Goal: Task Accomplishment & Management: Manage account settings

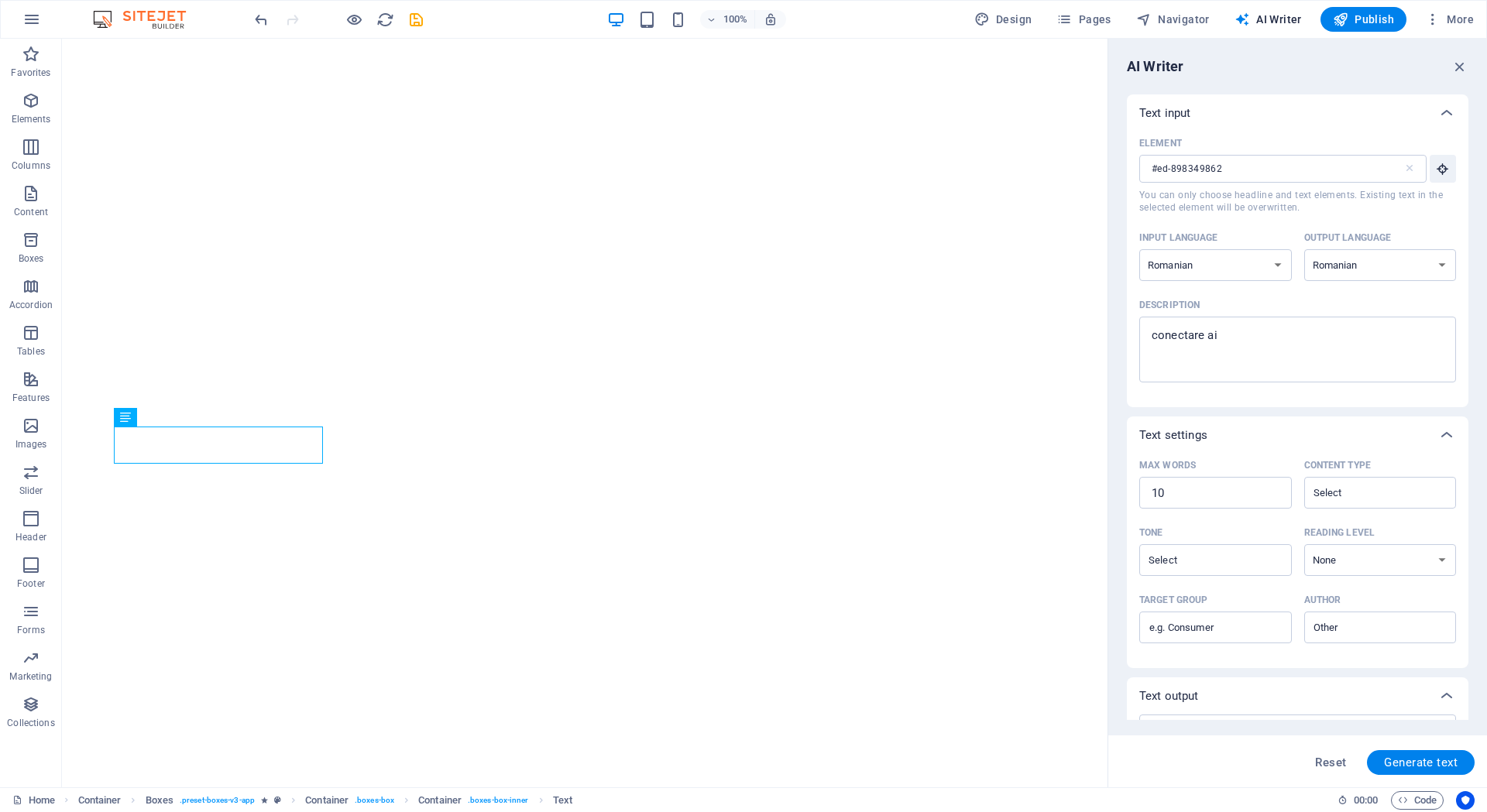
select select "Romanian"
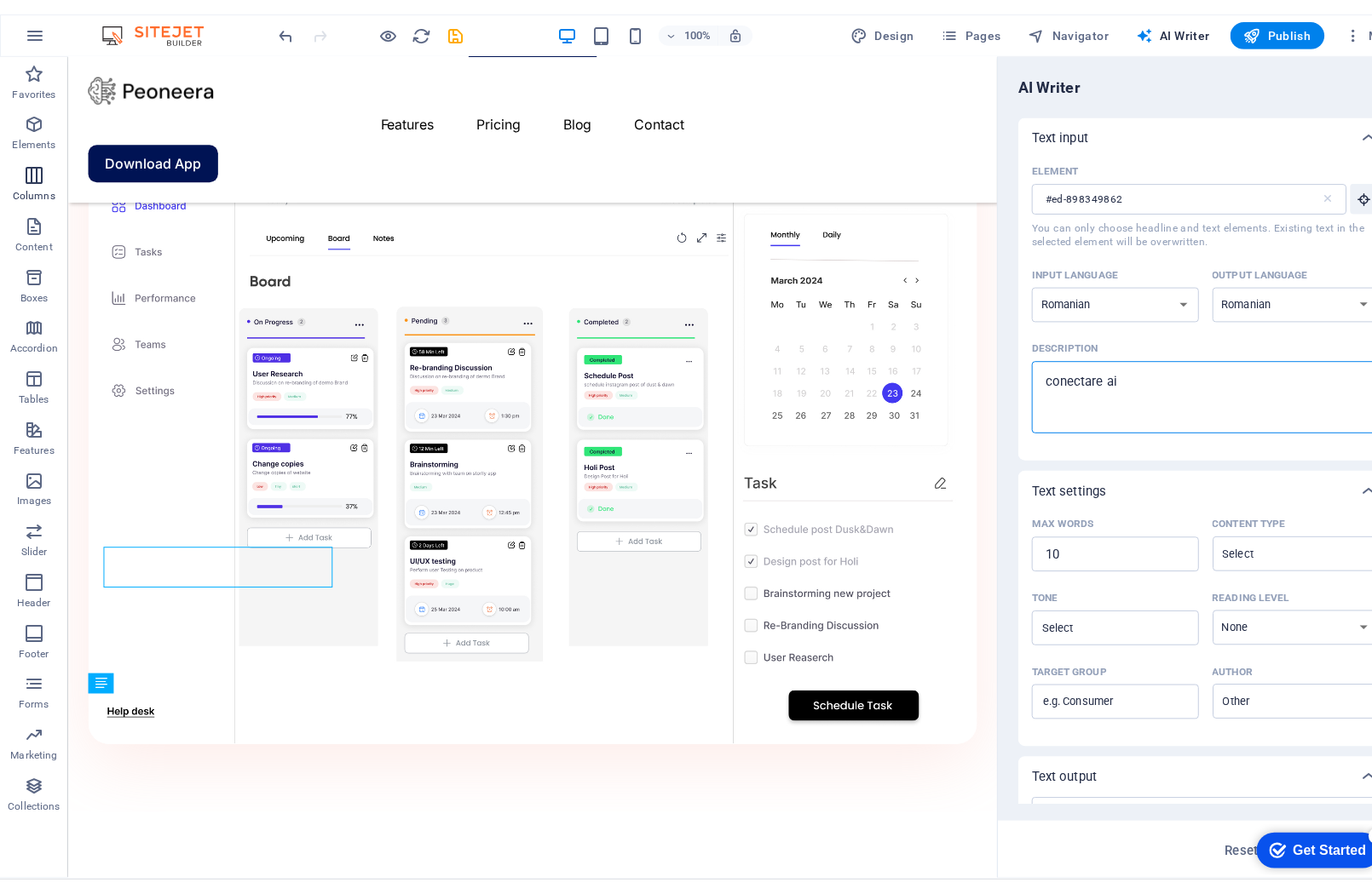
scroll to position [1498, 0]
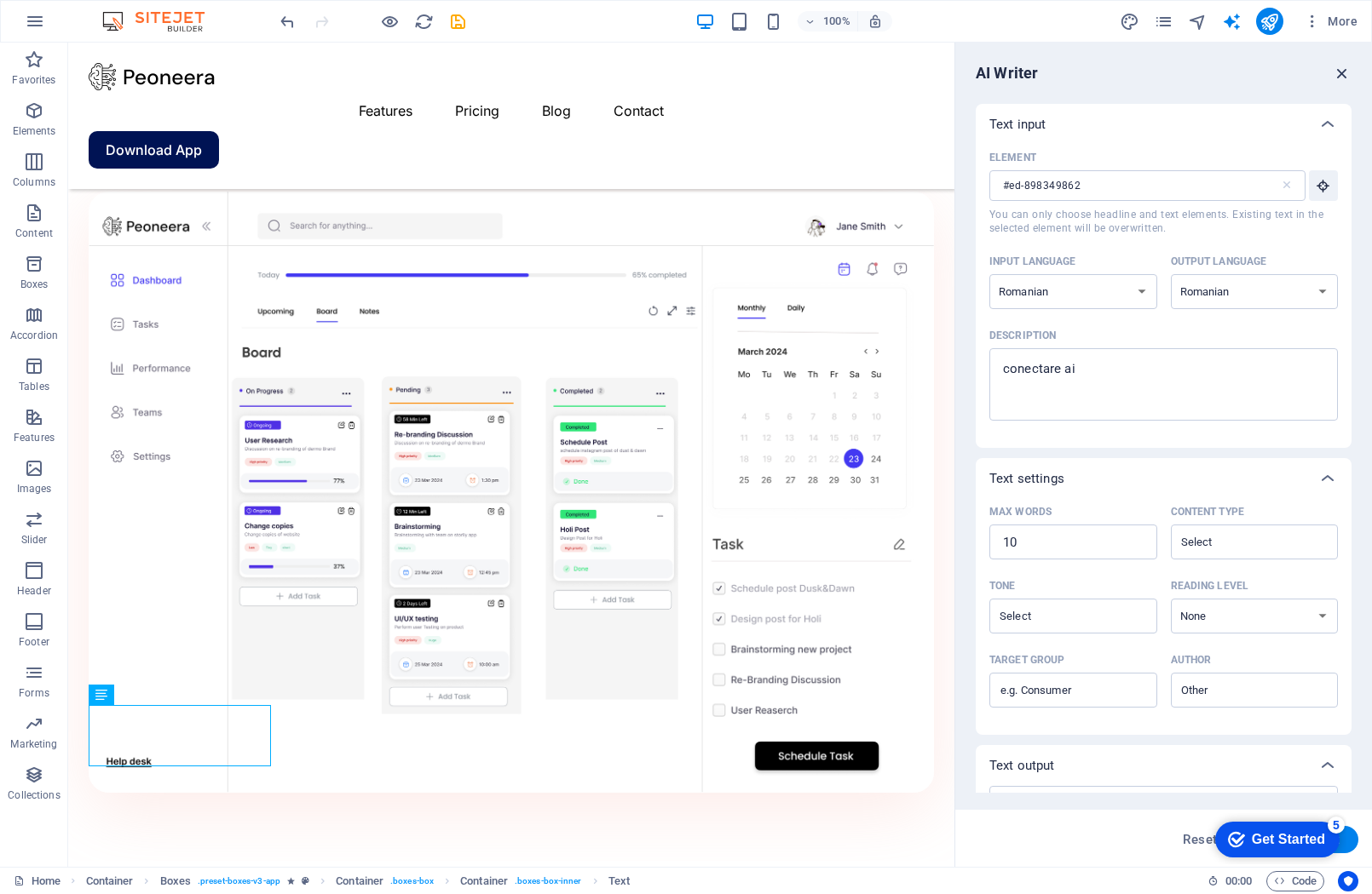
click at [1344, 77] on icon "button" at bounding box center [1341, 73] width 18 height 18
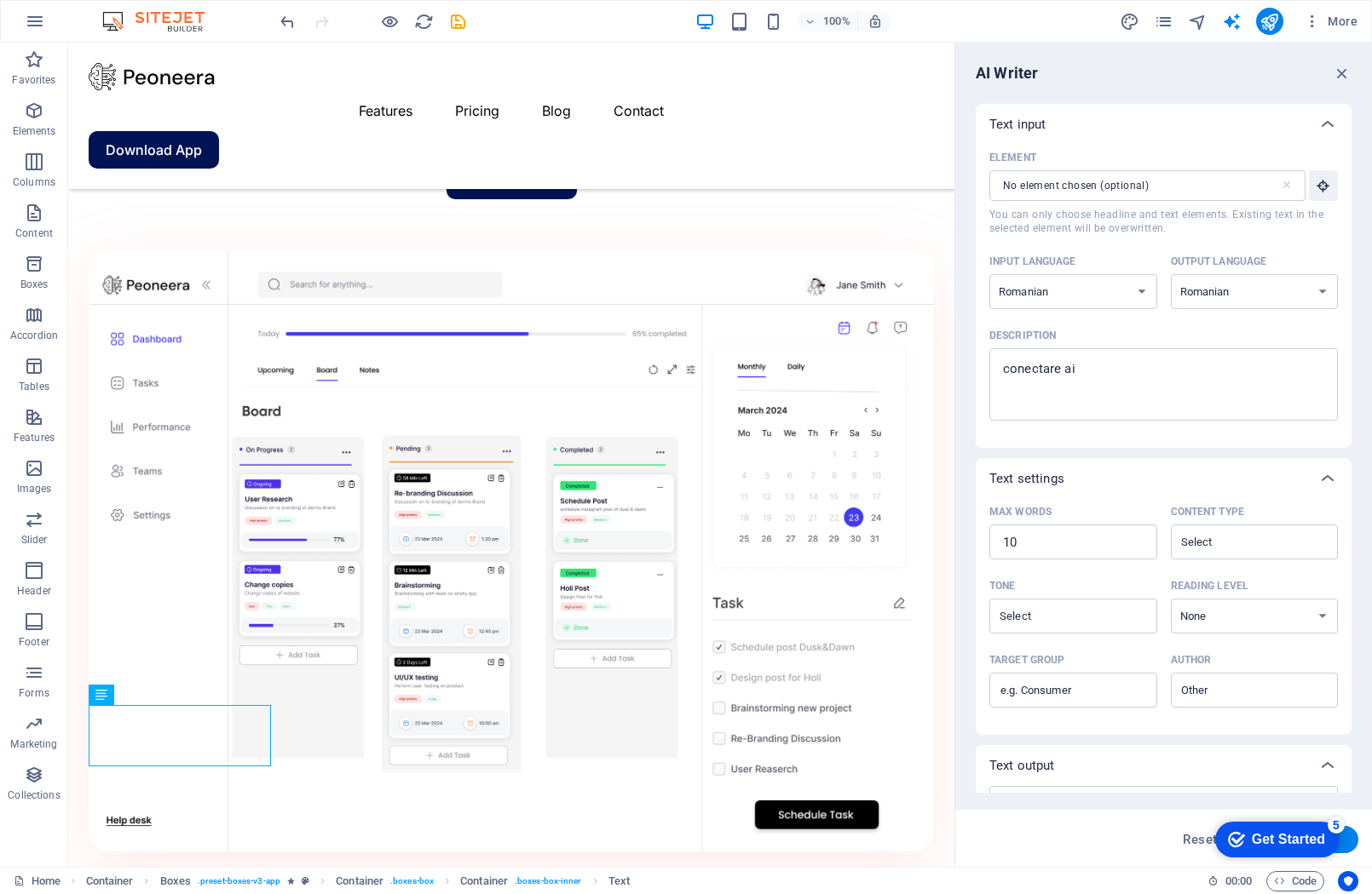
scroll to position [1557, 0]
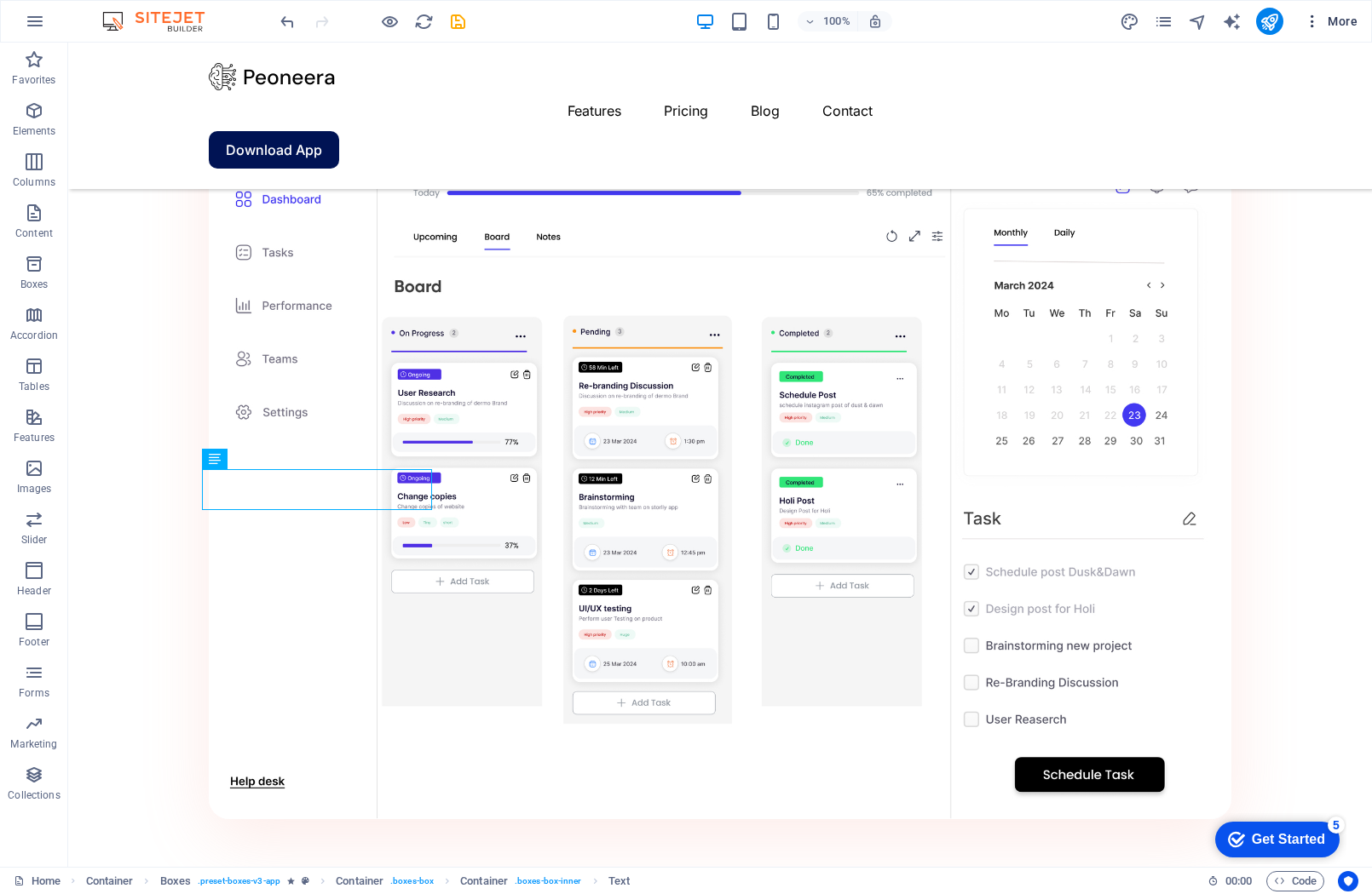
click at [1336, 17] on span "More" at bounding box center [1329, 21] width 53 height 17
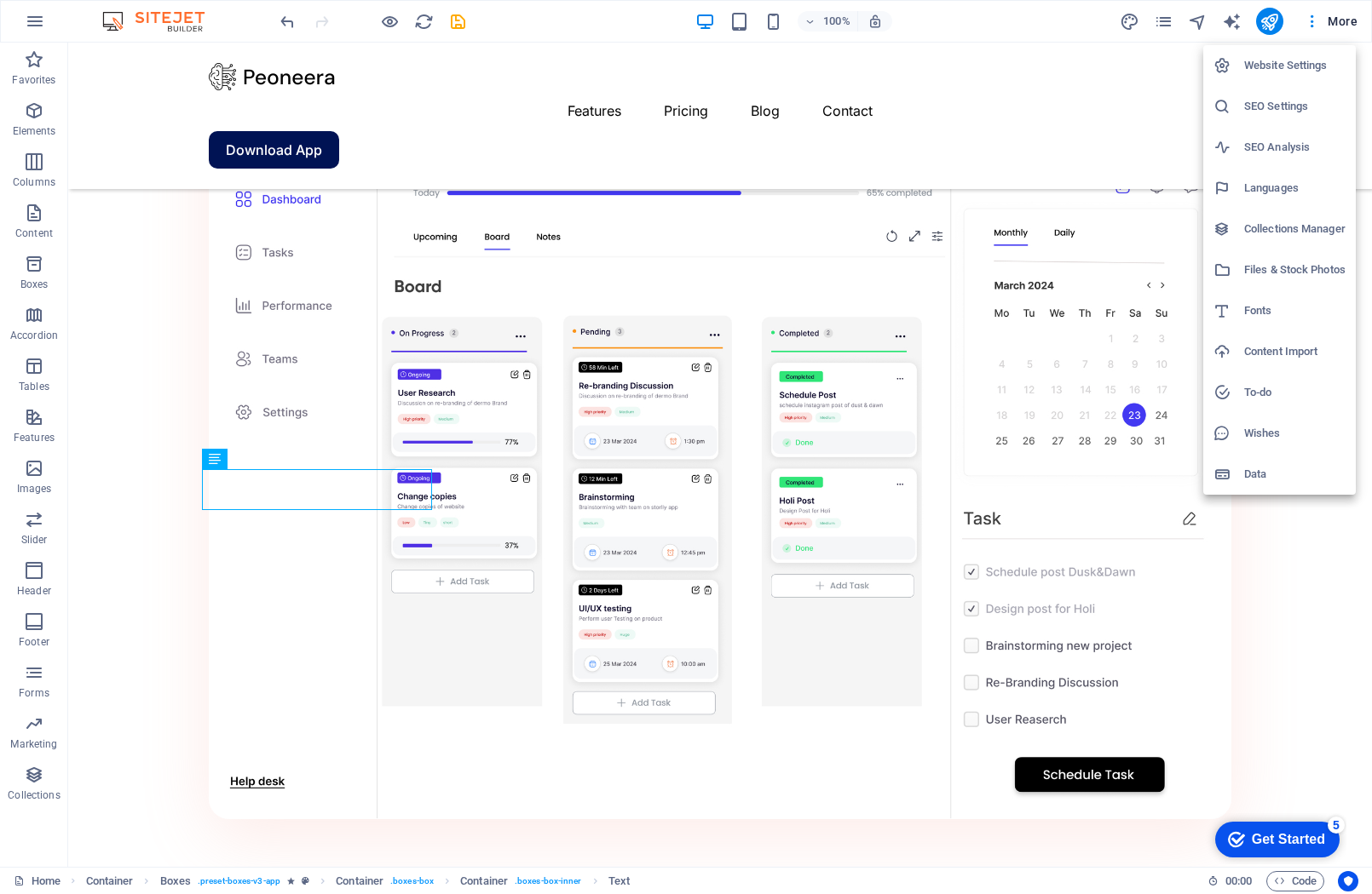
click at [1324, 187] on h6 "Languages" at bounding box center [1294, 188] width 102 height 20
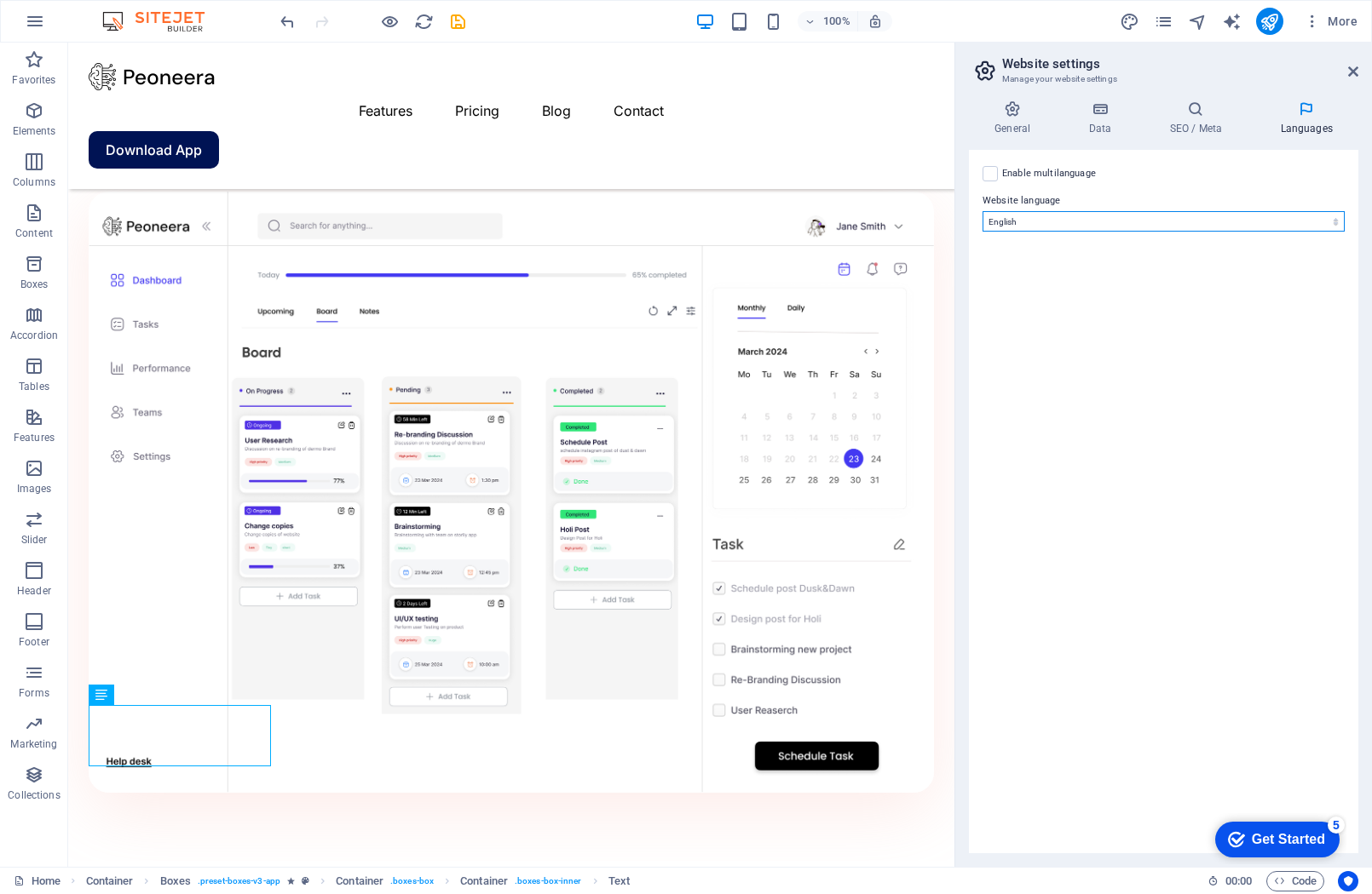
click at [1128, 219] on select "Abkhazian Afar Afrikaans Akan Albanian Amharic Arabic Aragonese Armenian Assame…" at bounding box center [1164, 221] width 362 height 20
select select "131"
click at [982, 211] on select "Abkhazian Afar Afrikaans Akan Albanian Amharic Arabic Aragonese Armenian Assame…" at bounding box center [1164, 221] width 362 height 20
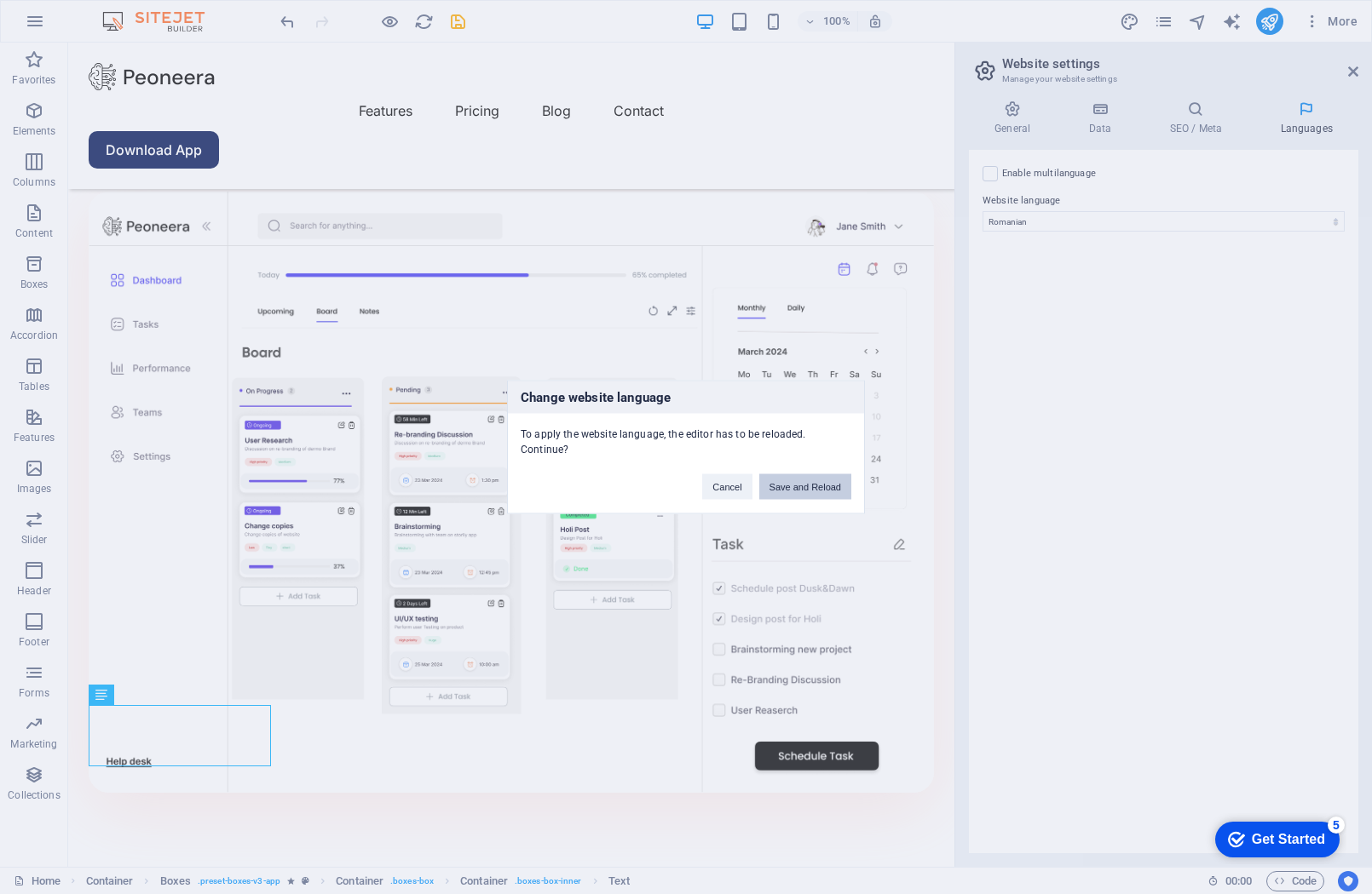
click at [824, 481] on button "Save and Reload" at bounding box center [805, 487] width 92 height 25
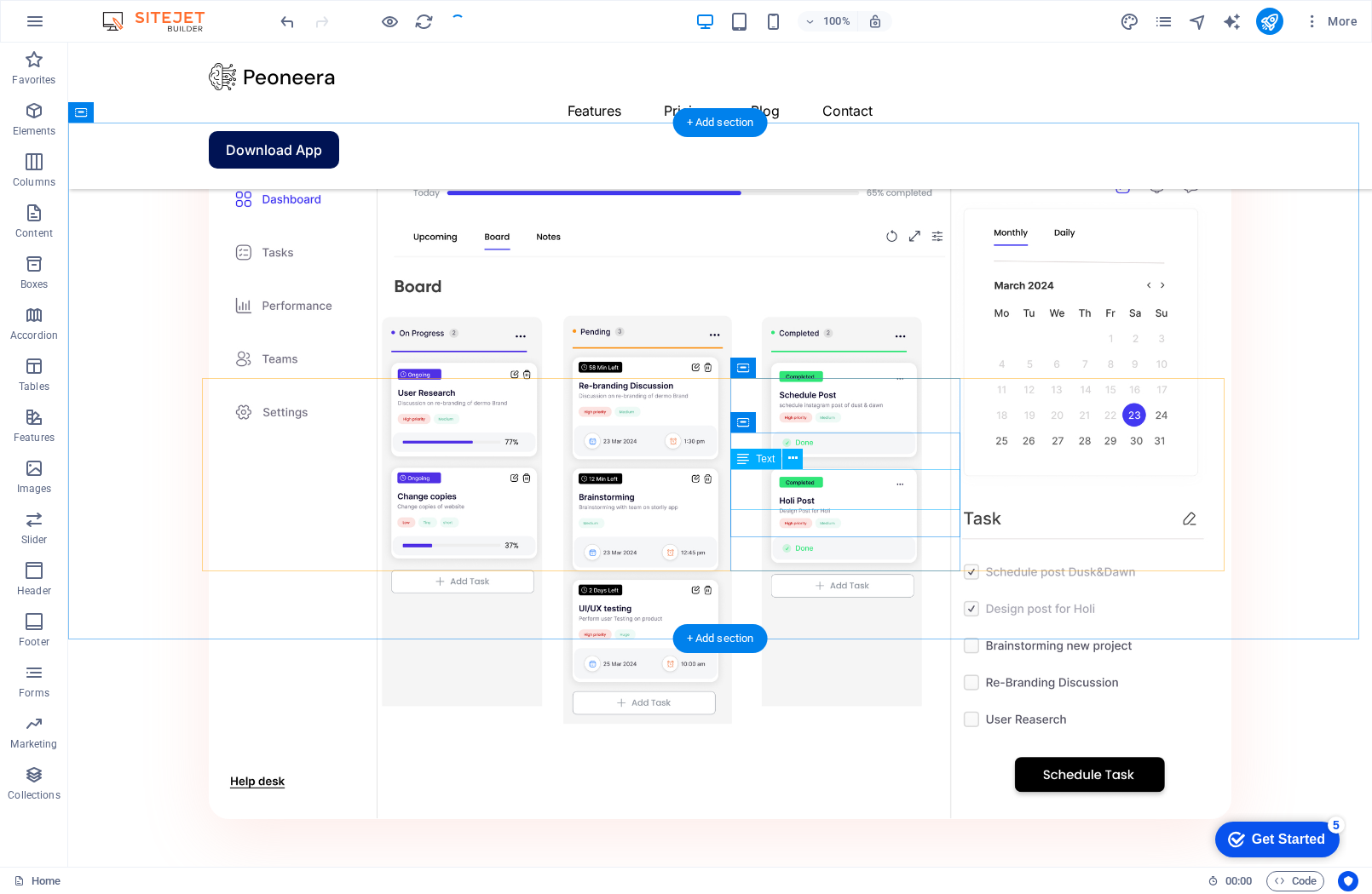
scroll to position [1557, 0]
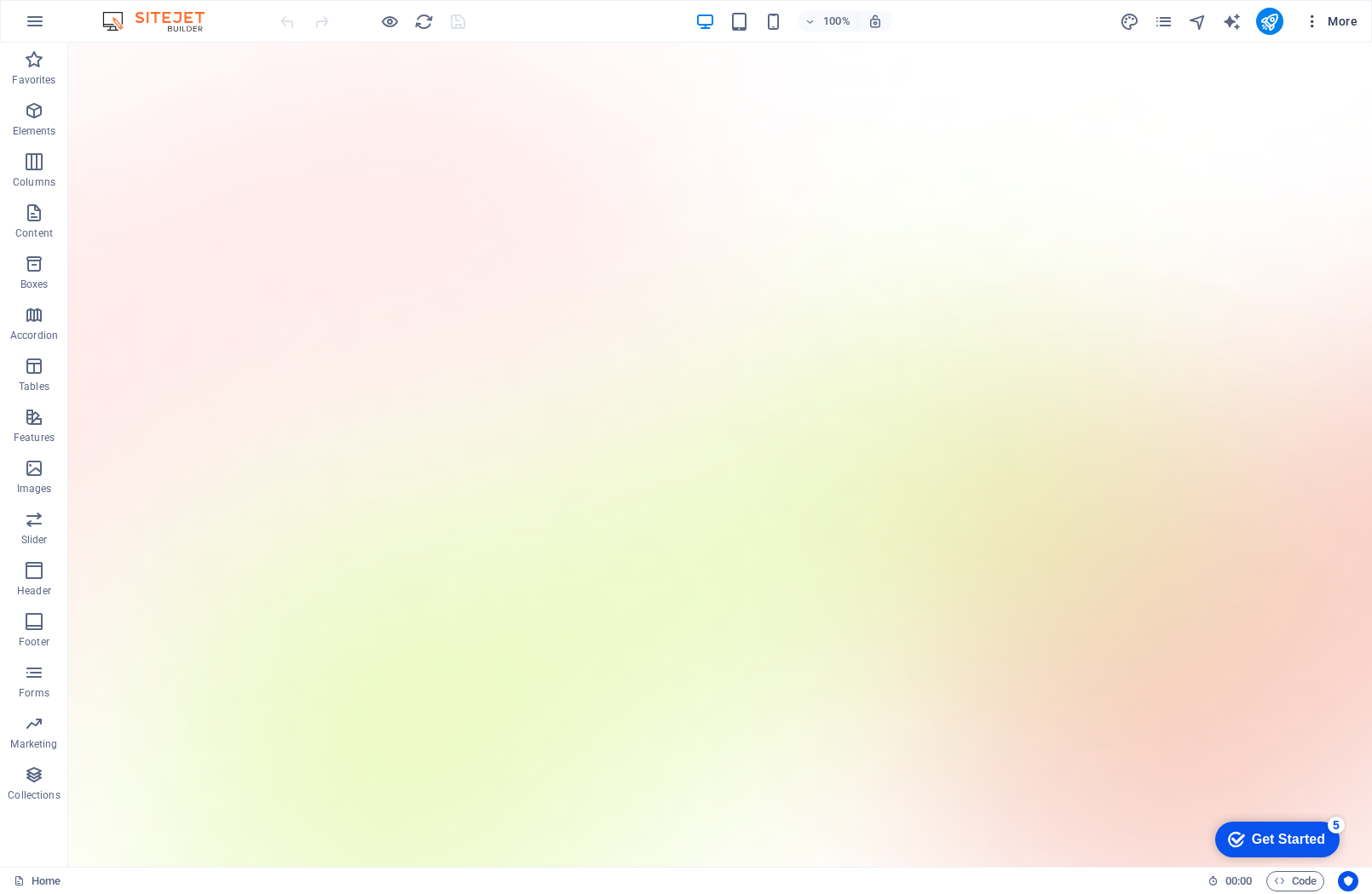
click at [1336, 16] on span "More" at bounding box center [1329, 21] width 53 height 17
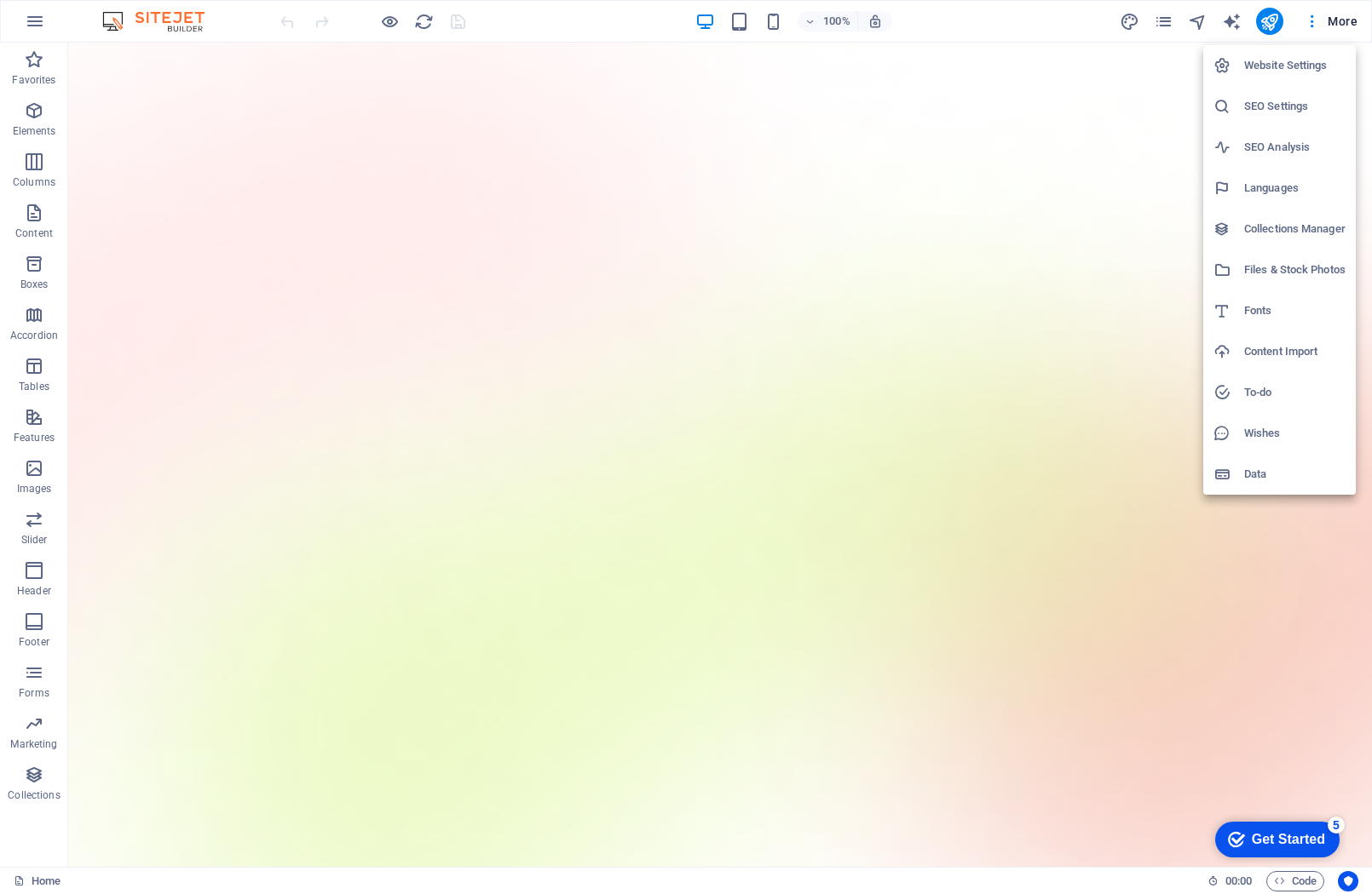
click at [1228, 20] on div at bounding box center [686, 447] width 1372 height 894
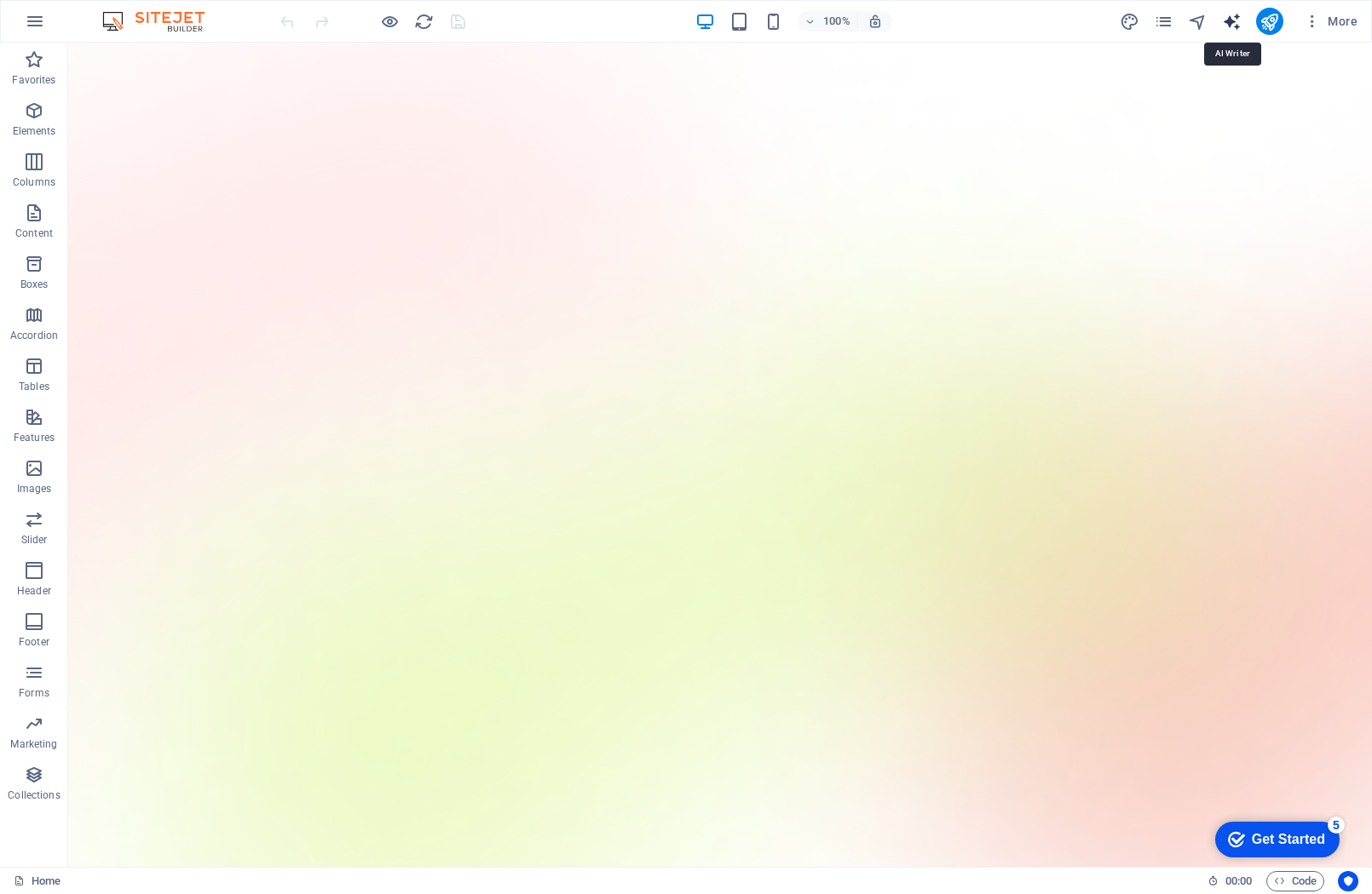
click at [1232, 23] on icon "text_generator" at bounding box center [1232, 21] width 19 height 19
select select "English"
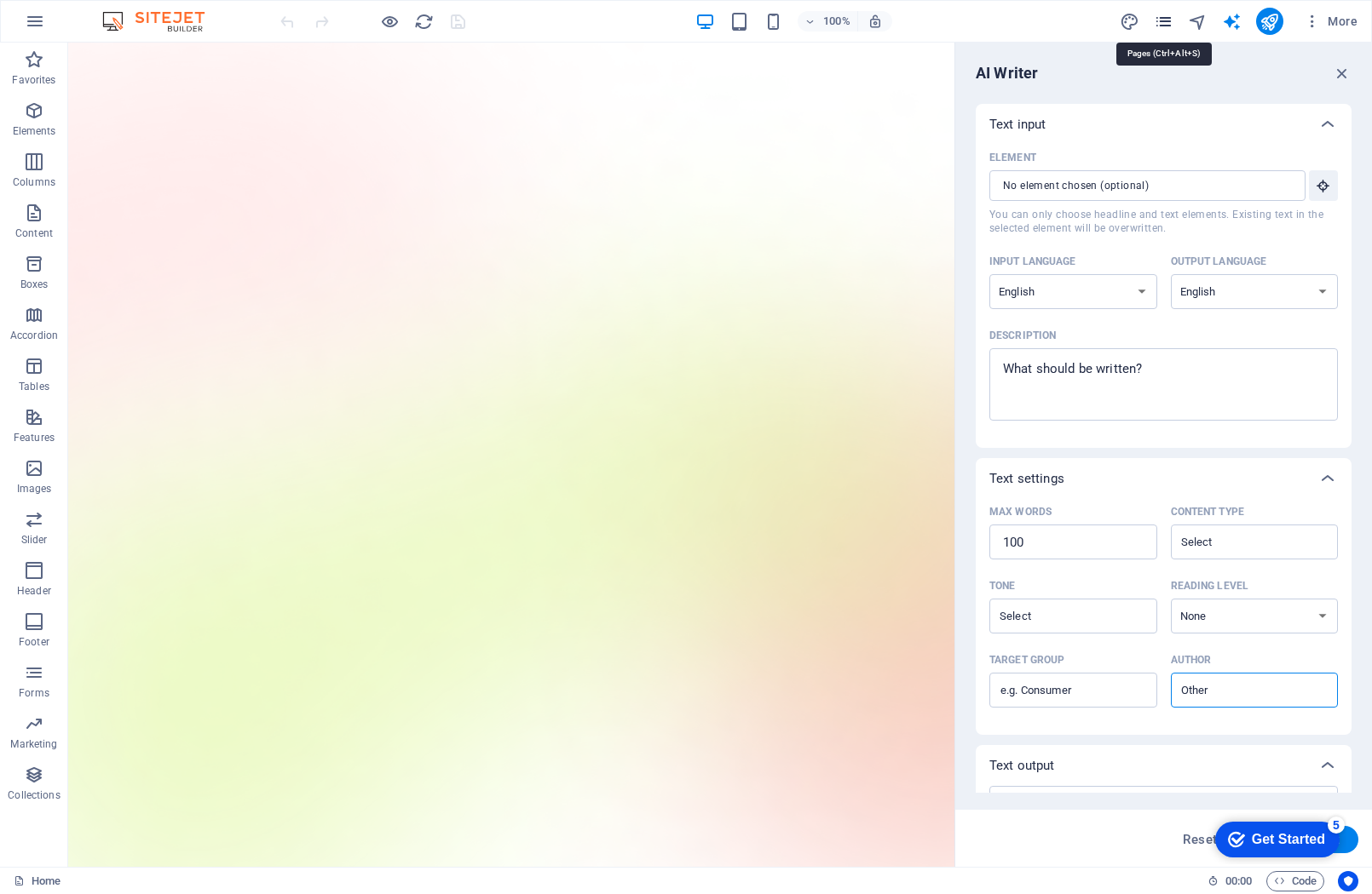
click at [1168, 19] on icon "pages" at bounding box center [1164, 21] width 19 height 19
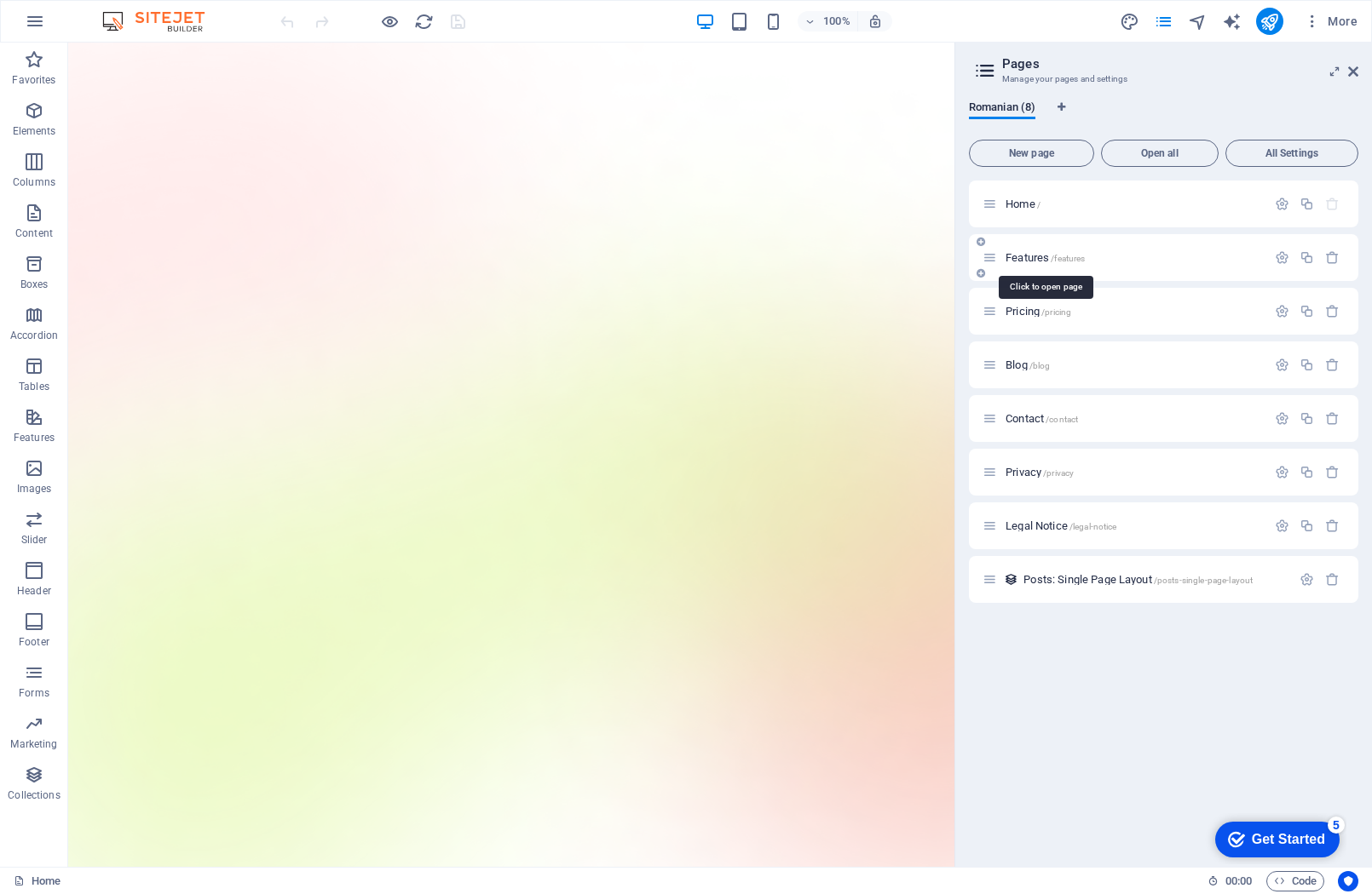
click at [1041, 257] on span "Features /features" at bounding box center [1045, 257] width 79 height 13
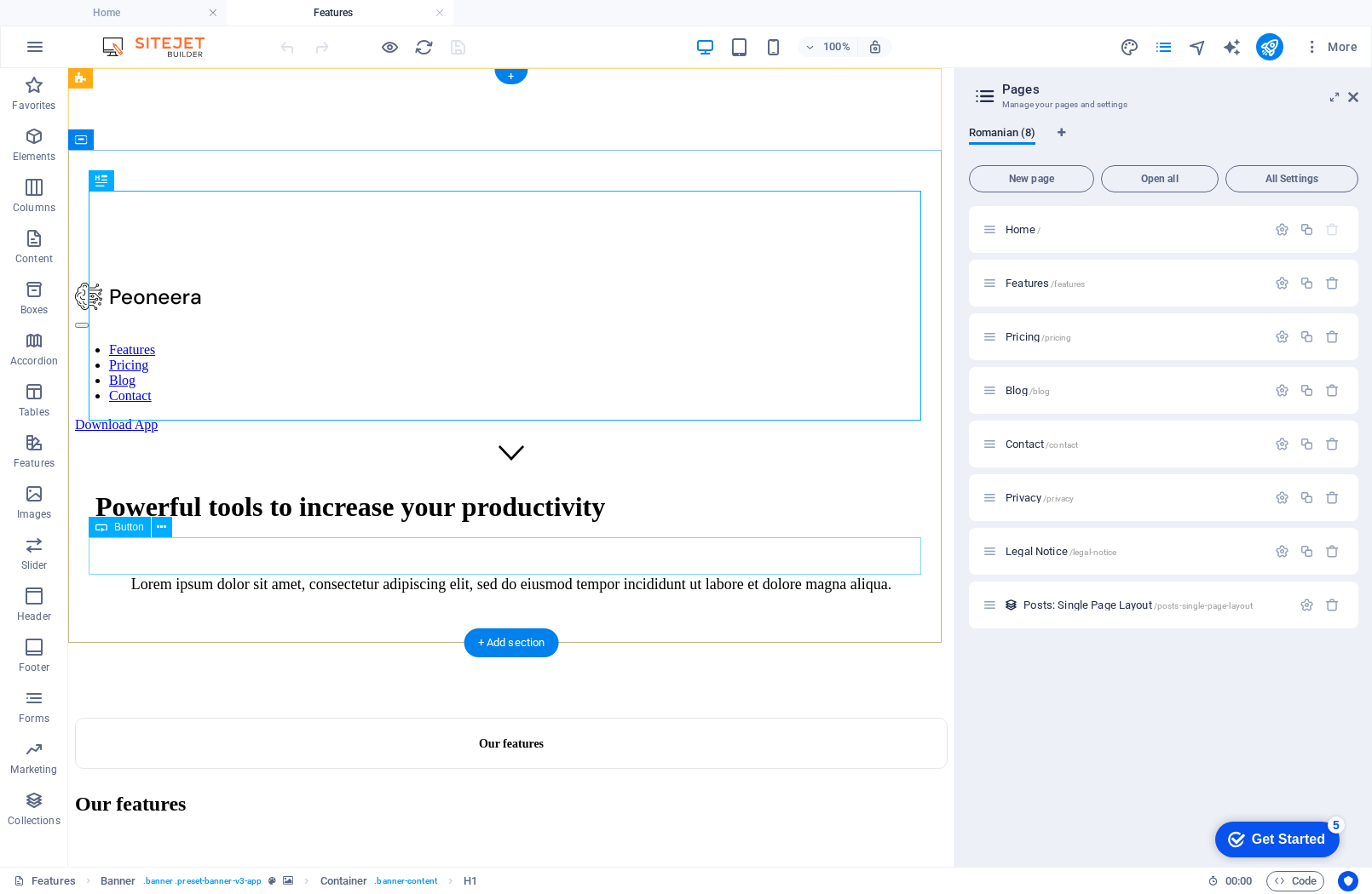
scroll to position [597, 0]
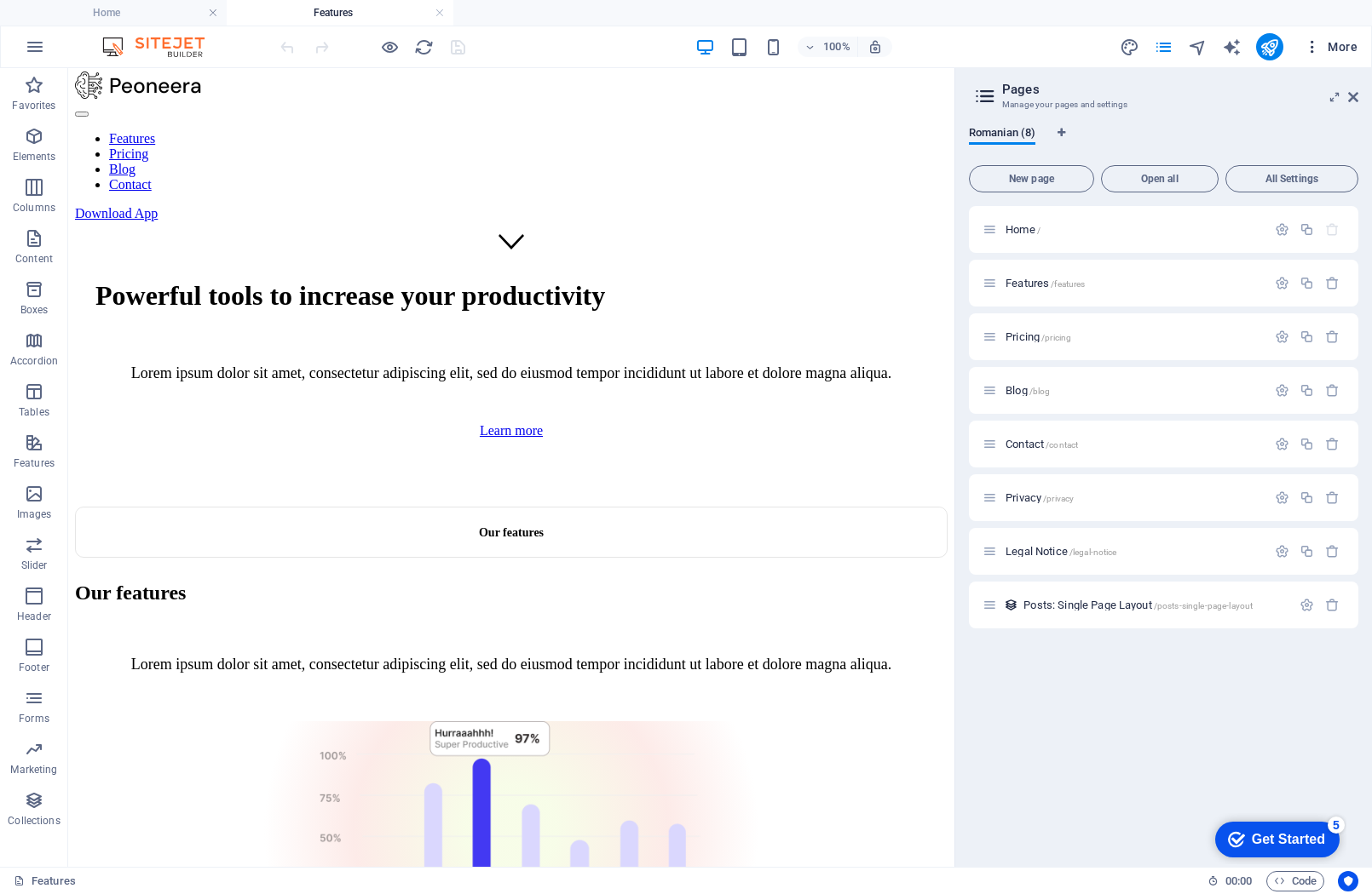
click at [1338, 44] on span "More" at bounding box center [1329, 47] width 53 height 17
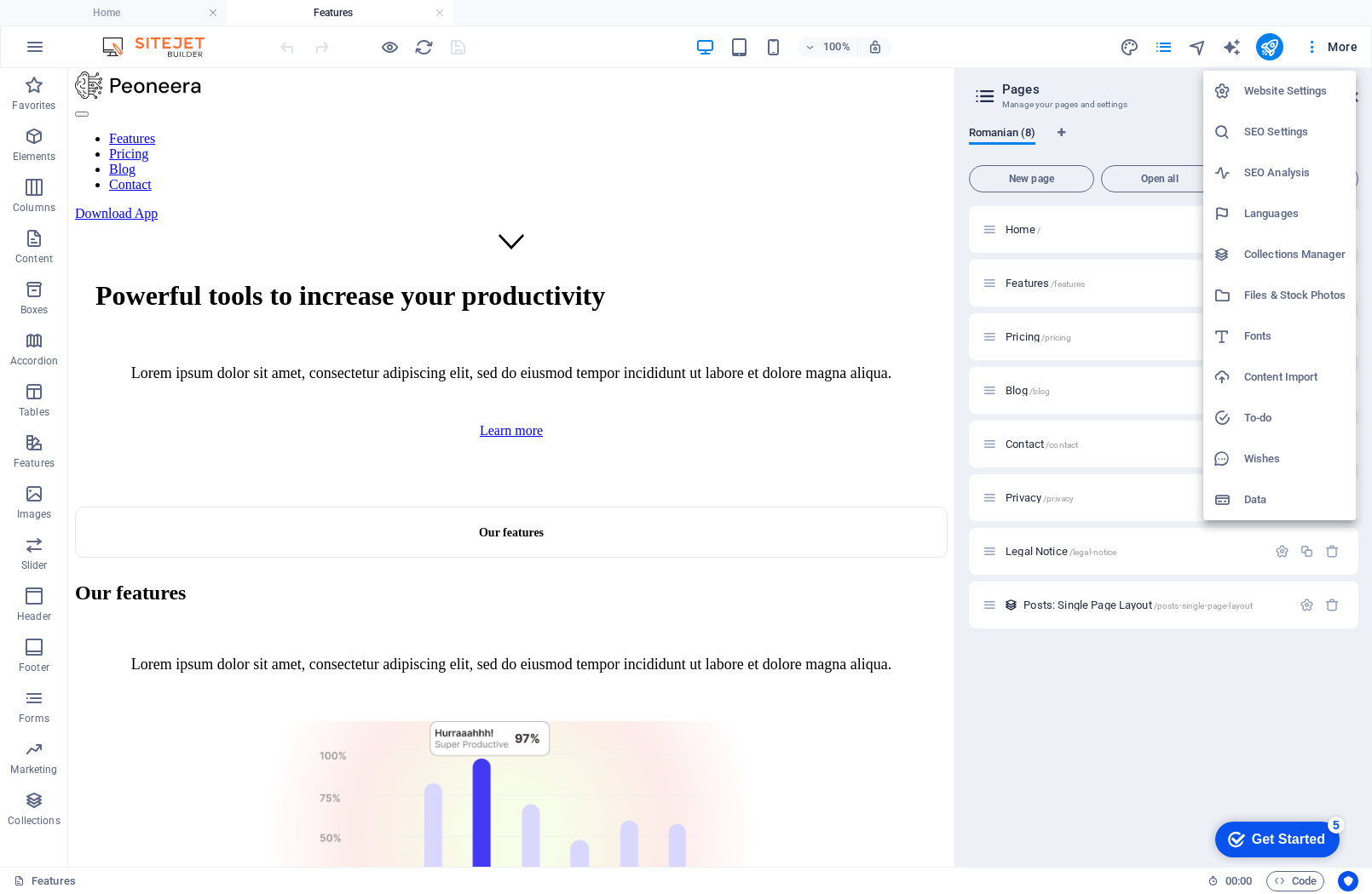
click at [34, 46] on div at bounding box center [686, 447] width 1372 height 894
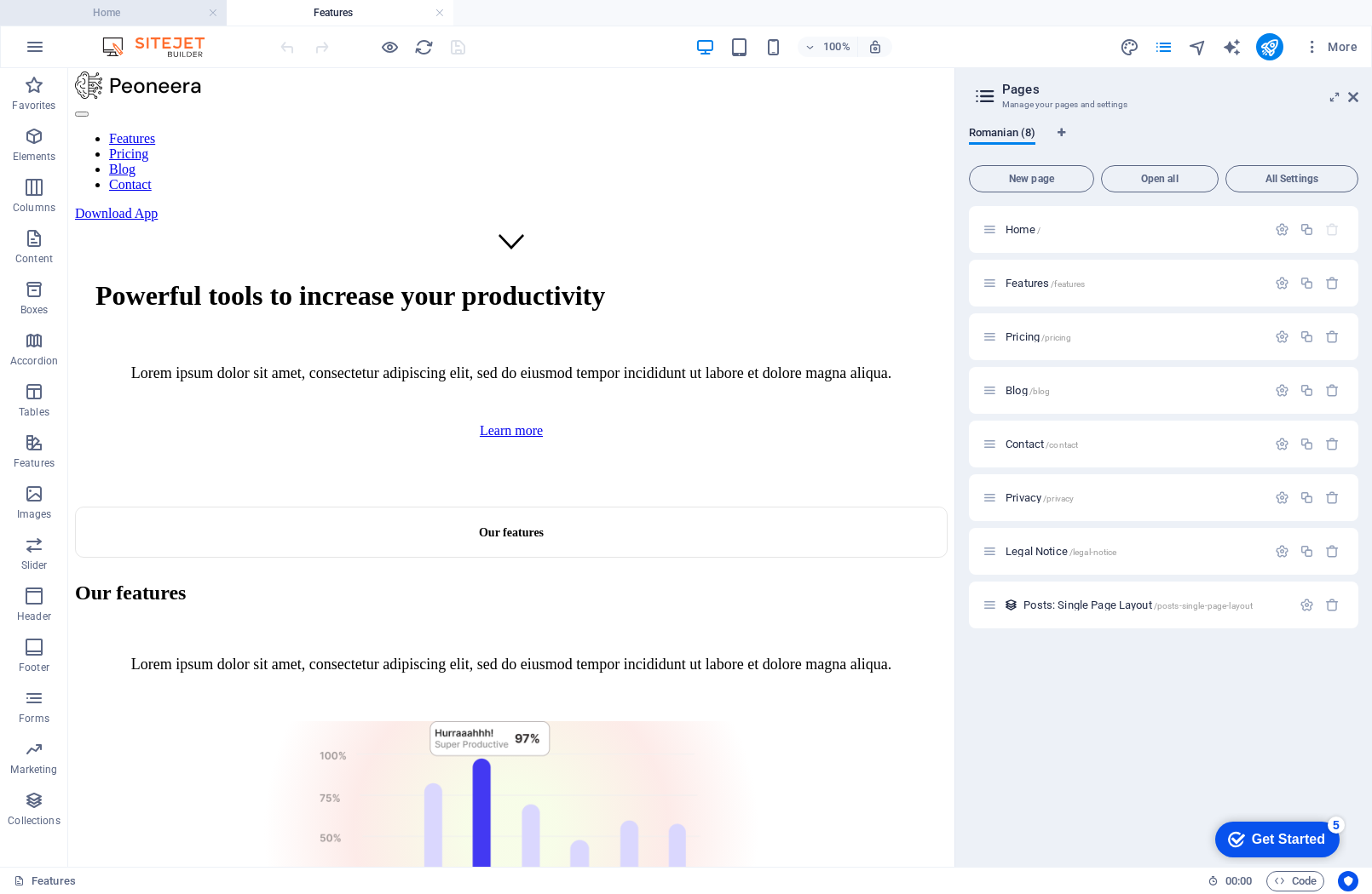
click at [172, 15] on h4 "Home" at bounding box center [113, 13] width 227 height 18
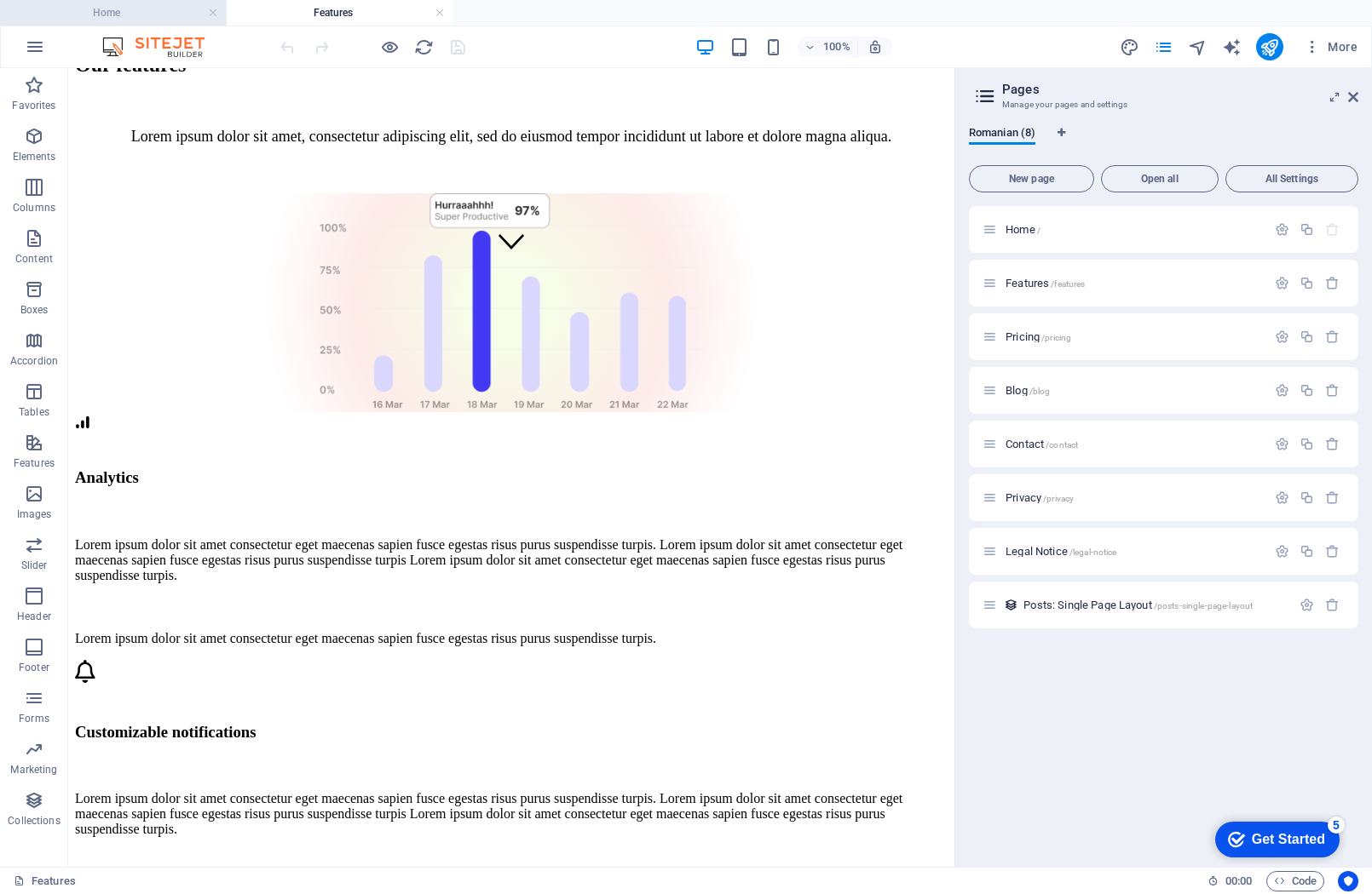
scroll to position [0, 0]
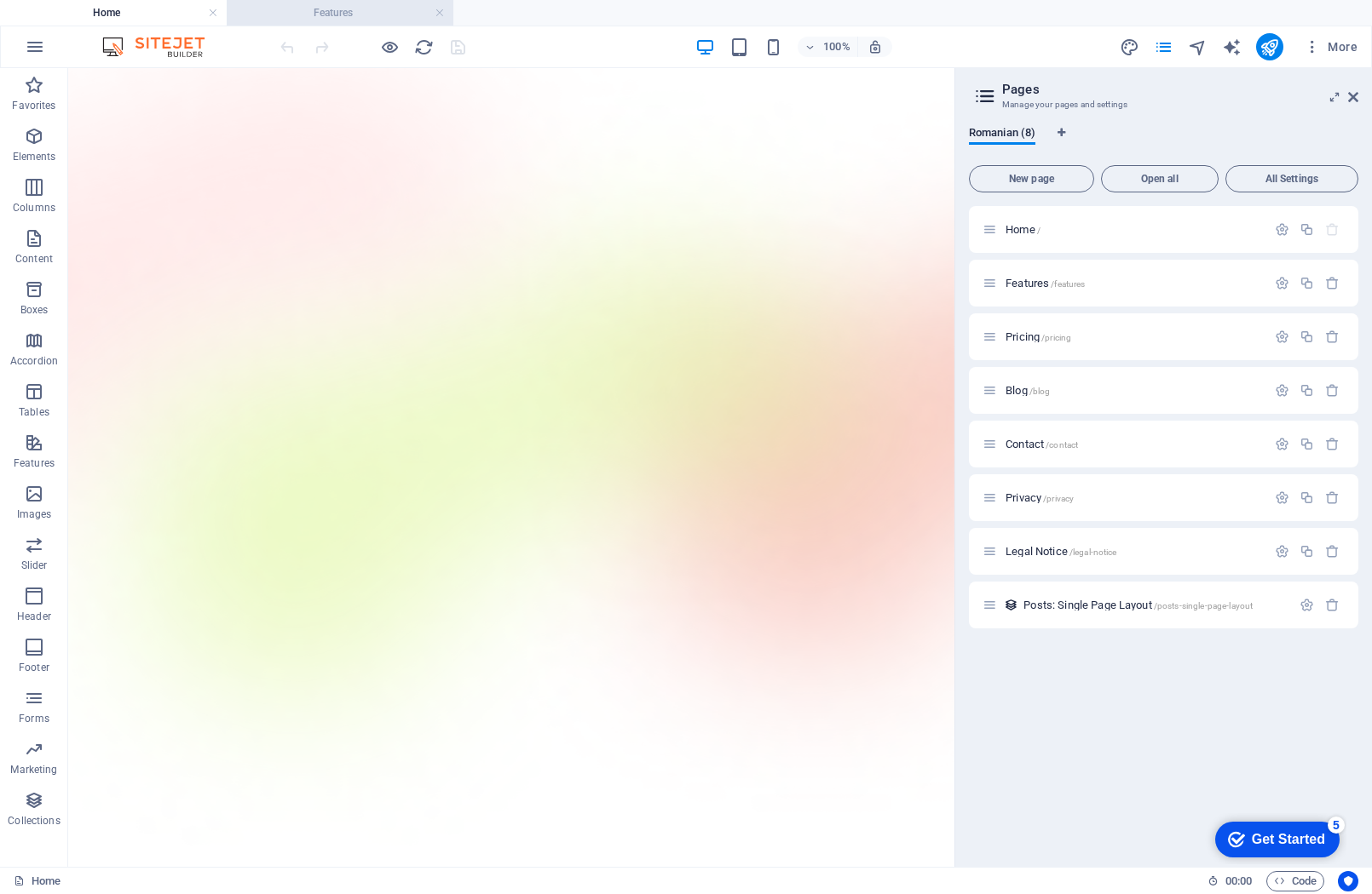
click at [368, 15] on h4 "Features" at bounding box center [340, 13] width 227 height 18
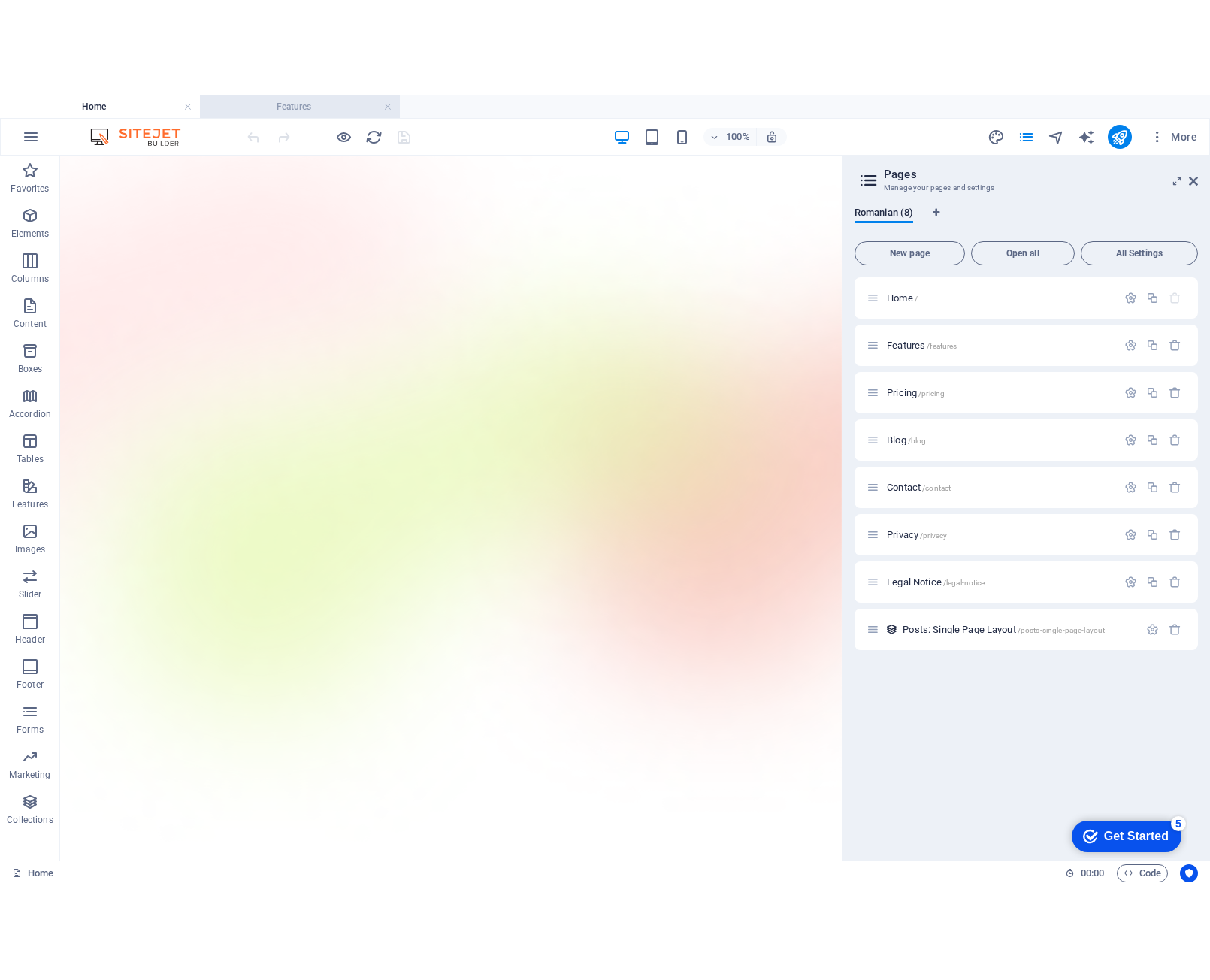
scroll to position [526, 0]
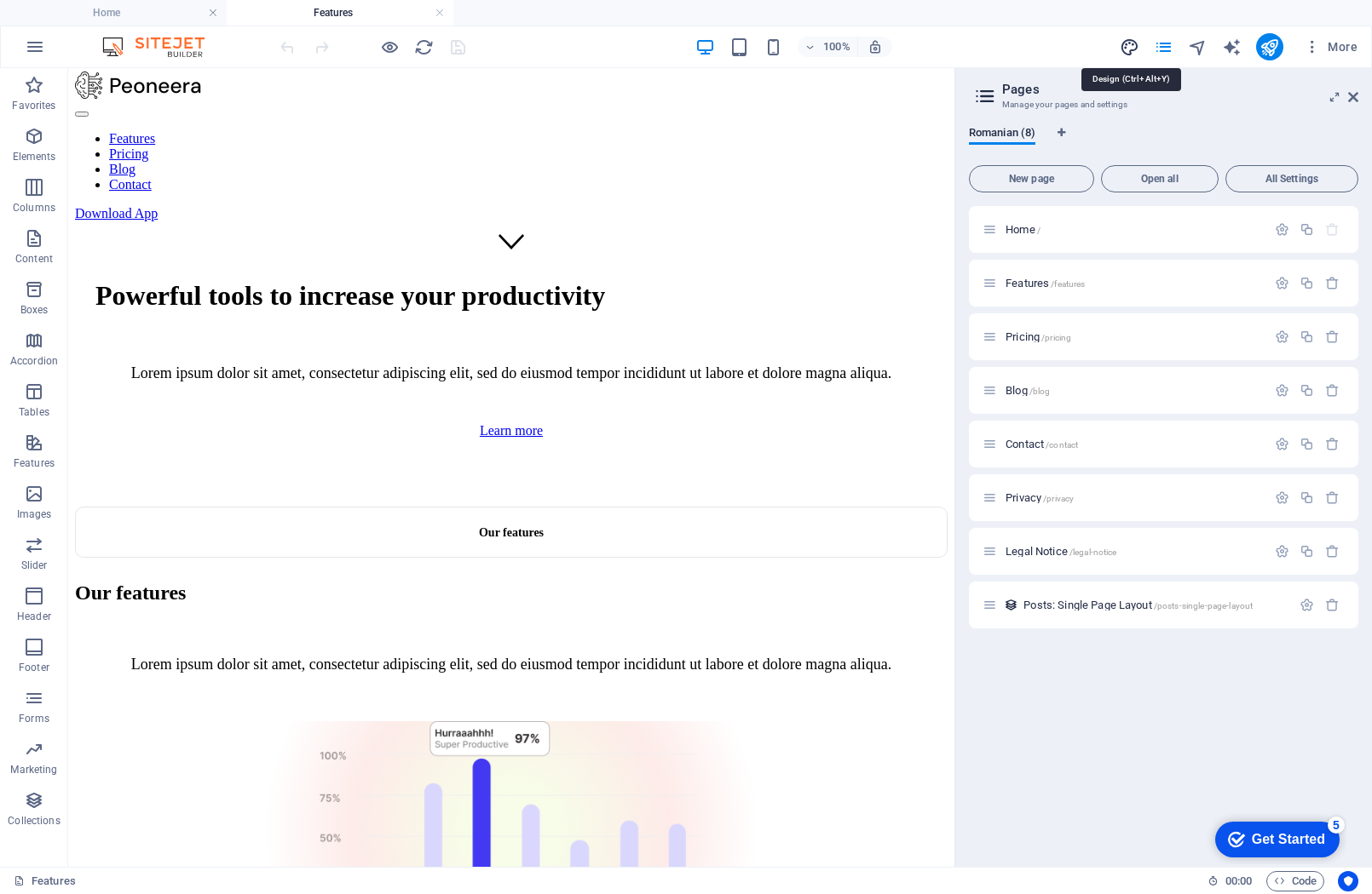
click at [1131, 46] on icon "design" at bounding box center [1129, 47] width 19 height 19
select select "600"
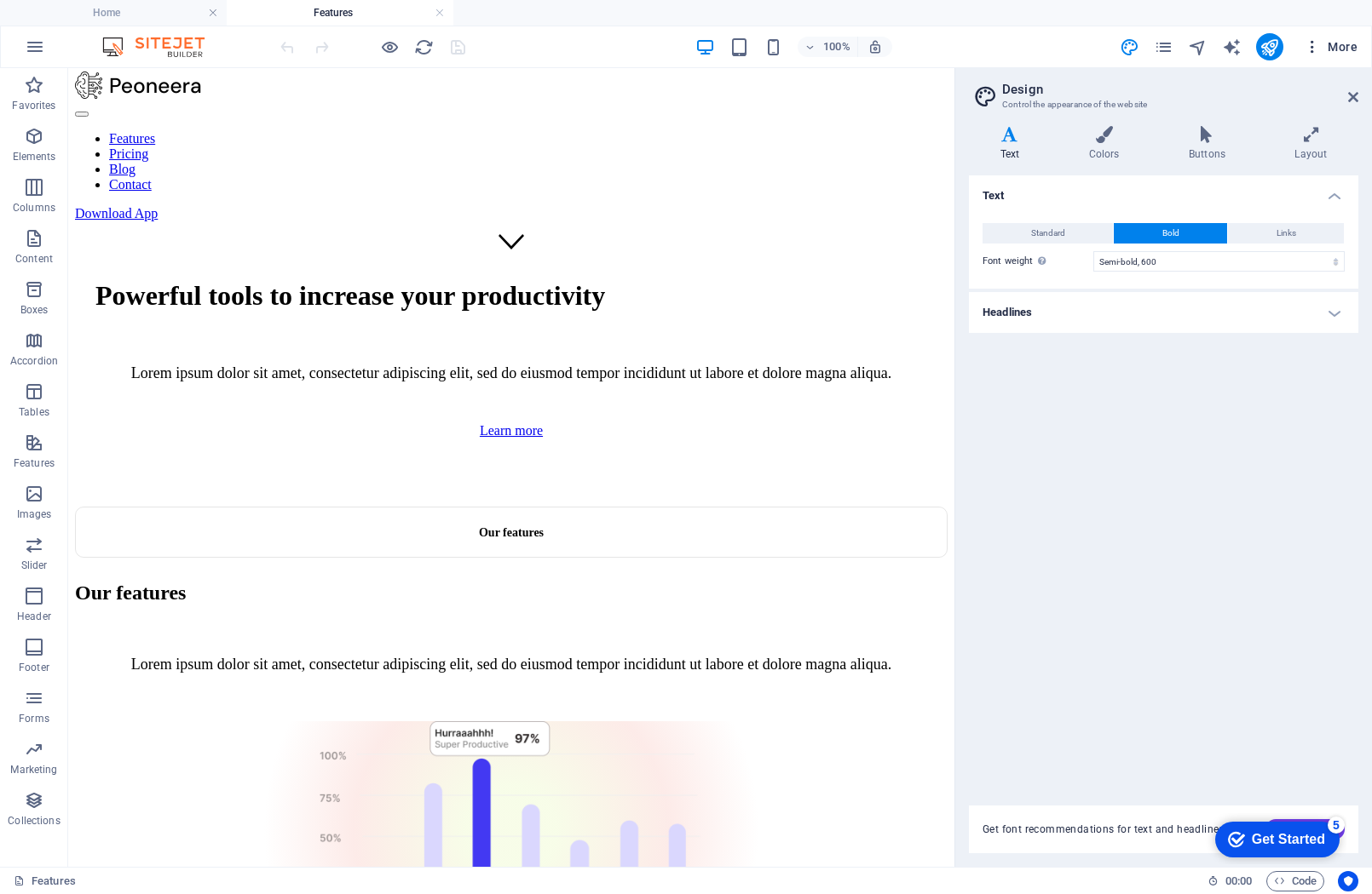
click at [1341, 46] on span "More" at bounding box center [1329, 47] width 53 height 17
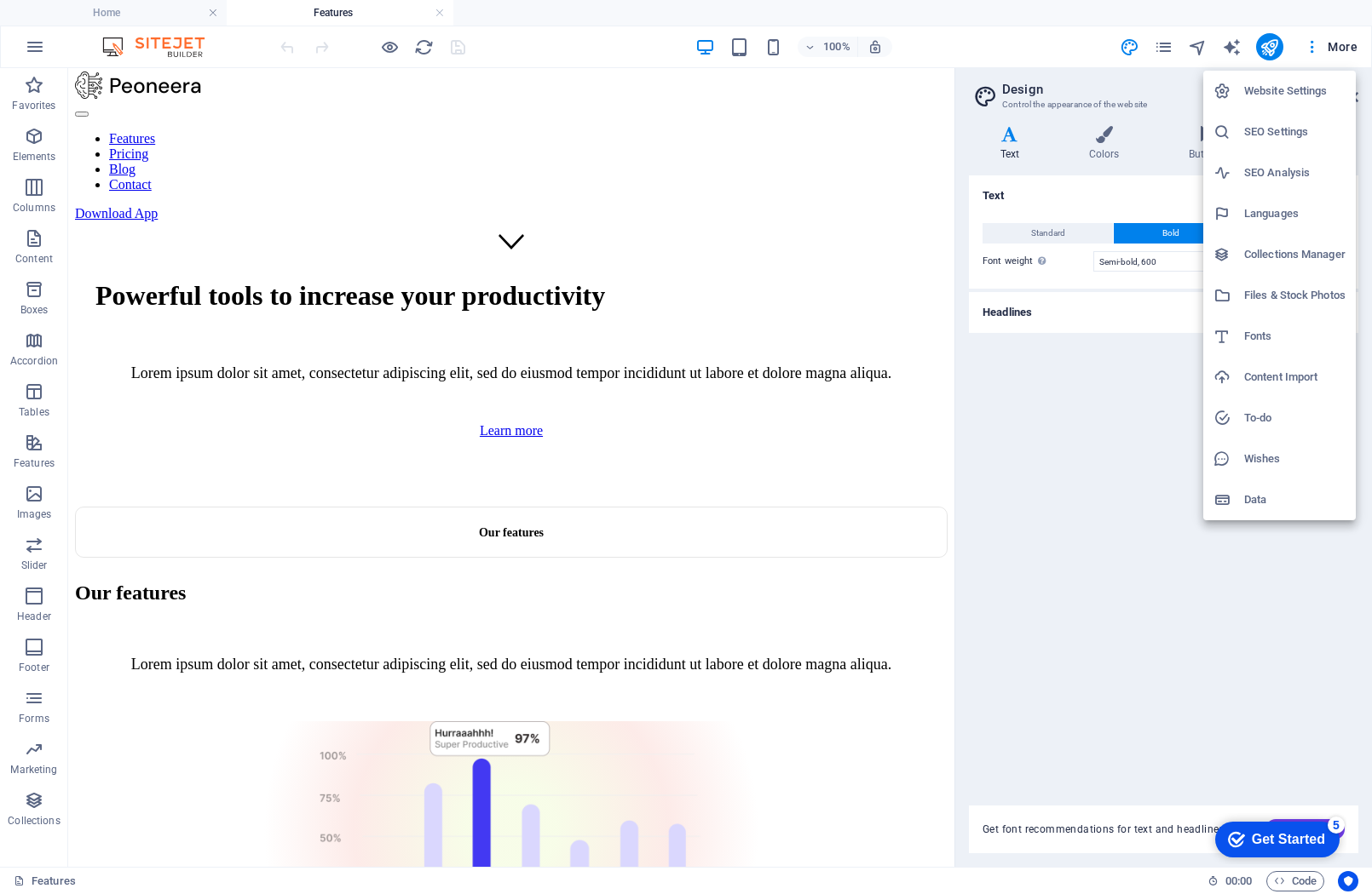
click at [1292, 84] on h6 "Website Settings" at bounding box center [1294, 91] width 102 height 20
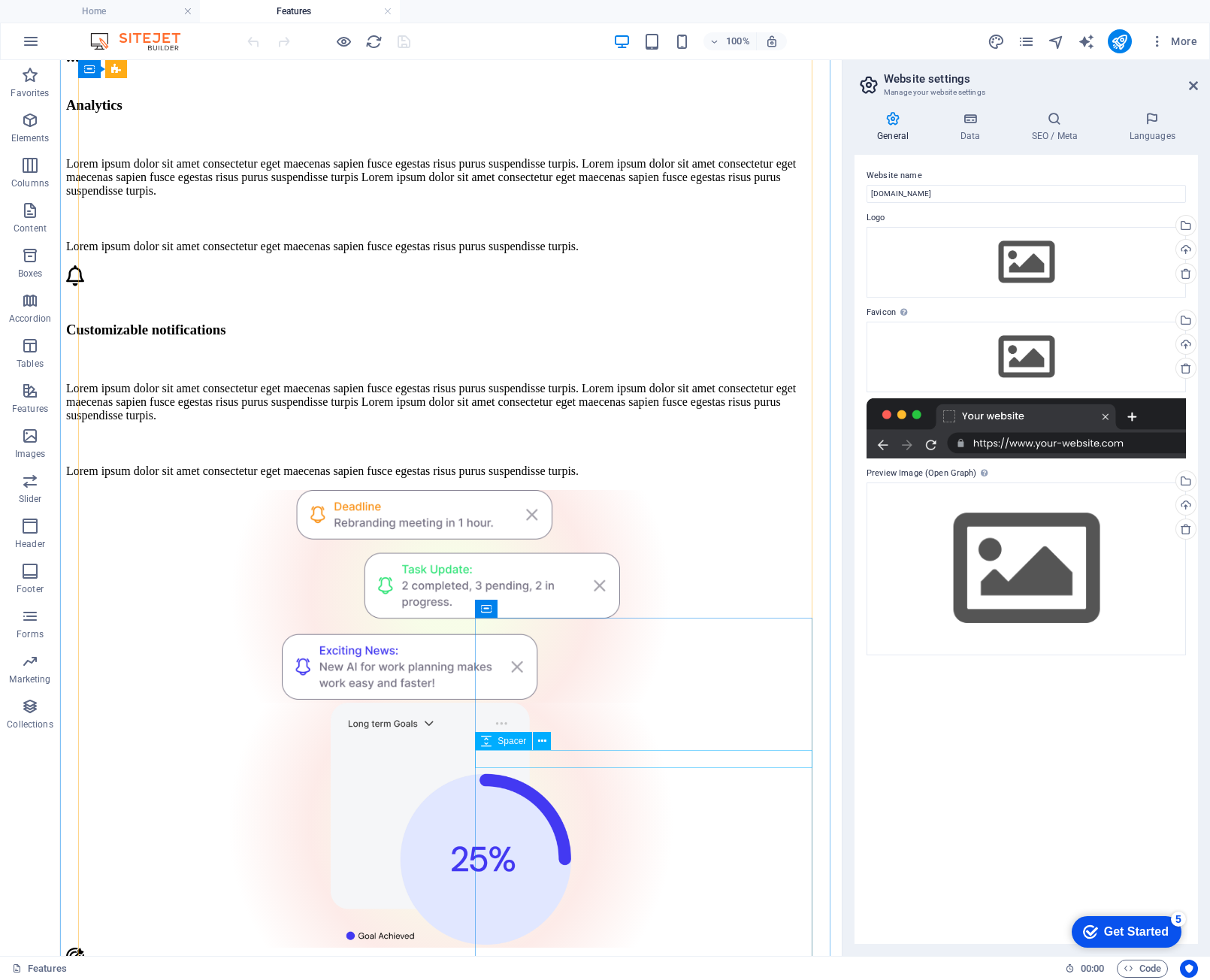
scroll to position [1503, 0]
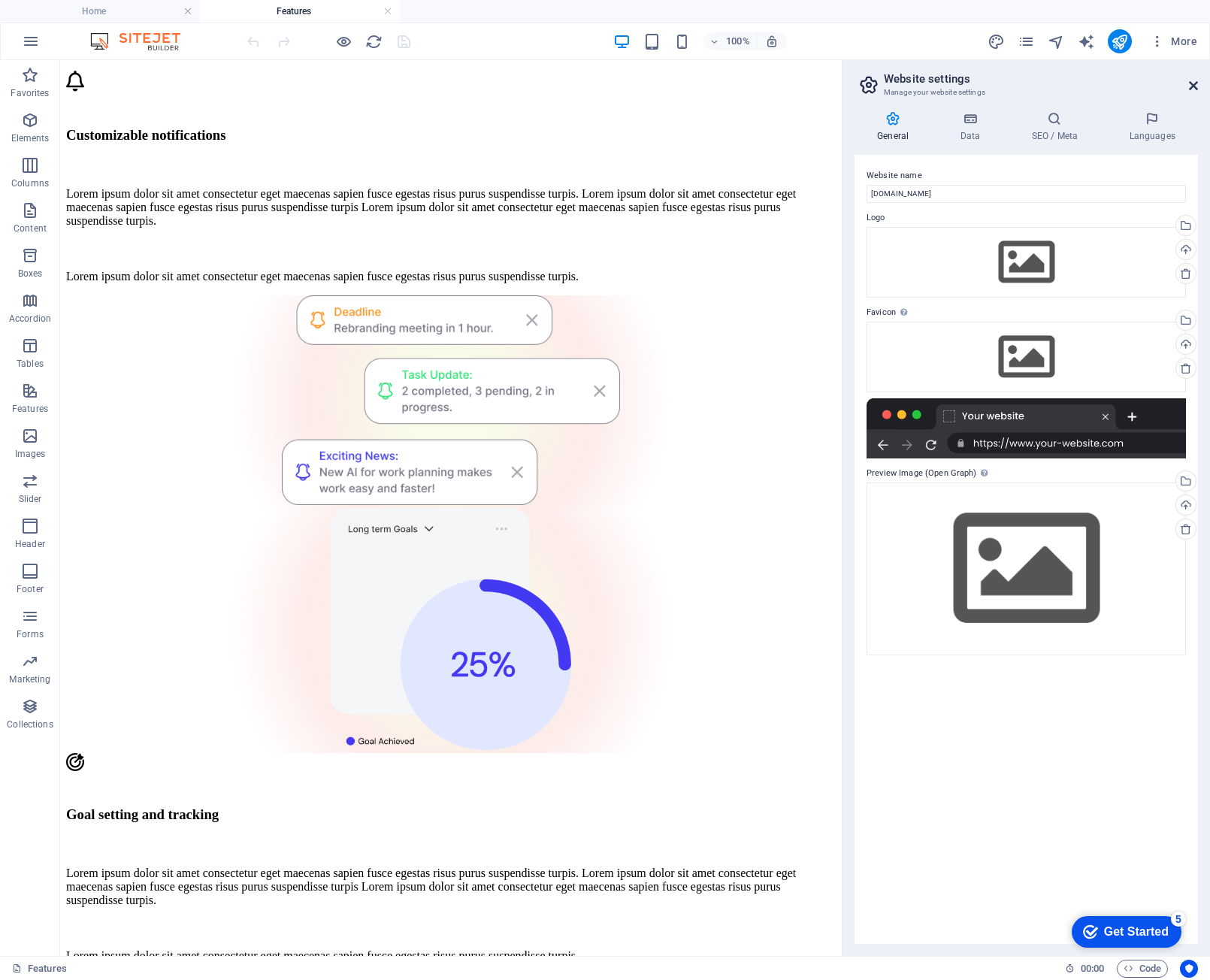
click at [1192, 80] on icon at bounding box center [1193, 85] width 9 height 12
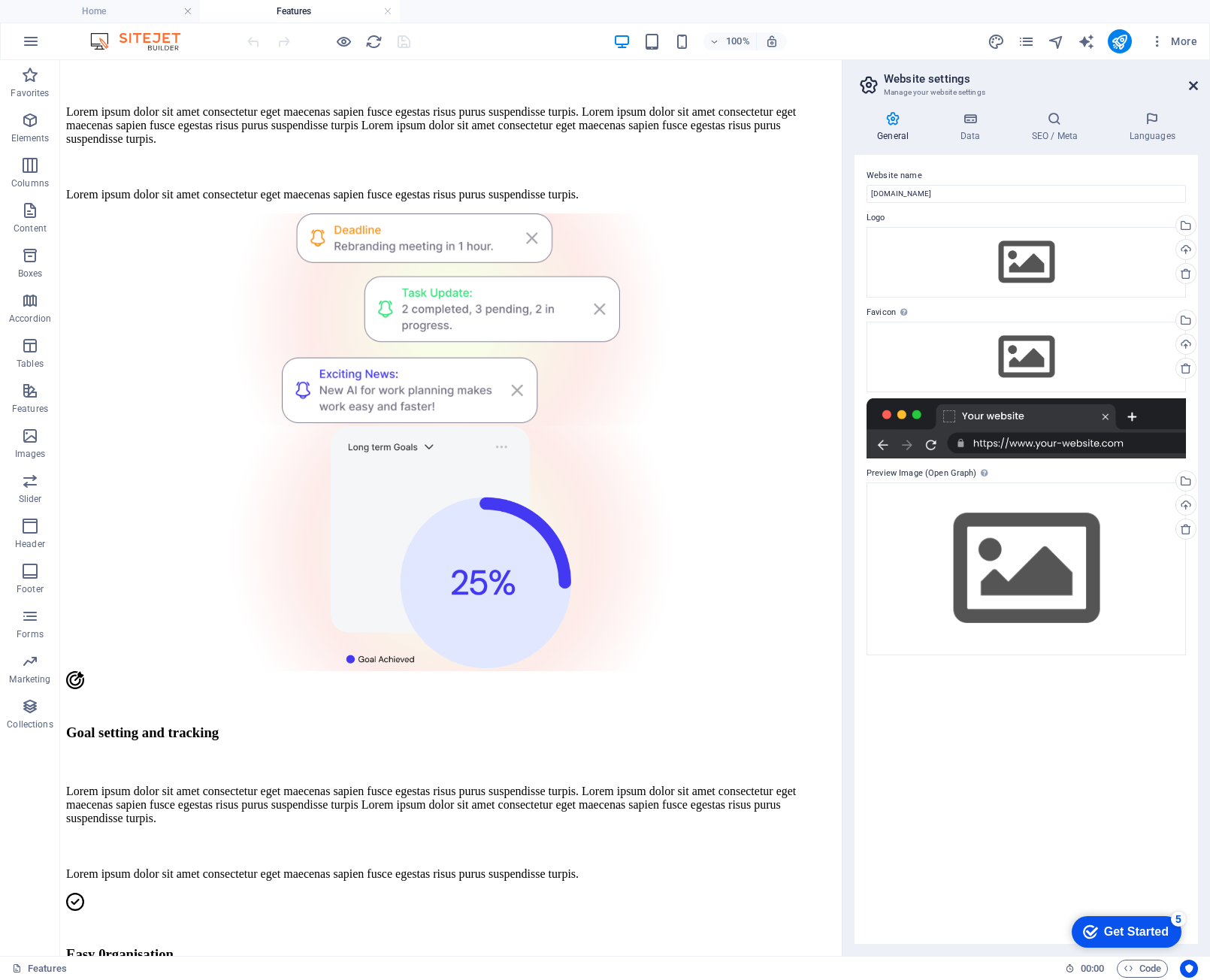
scroll to position [1317, 0]
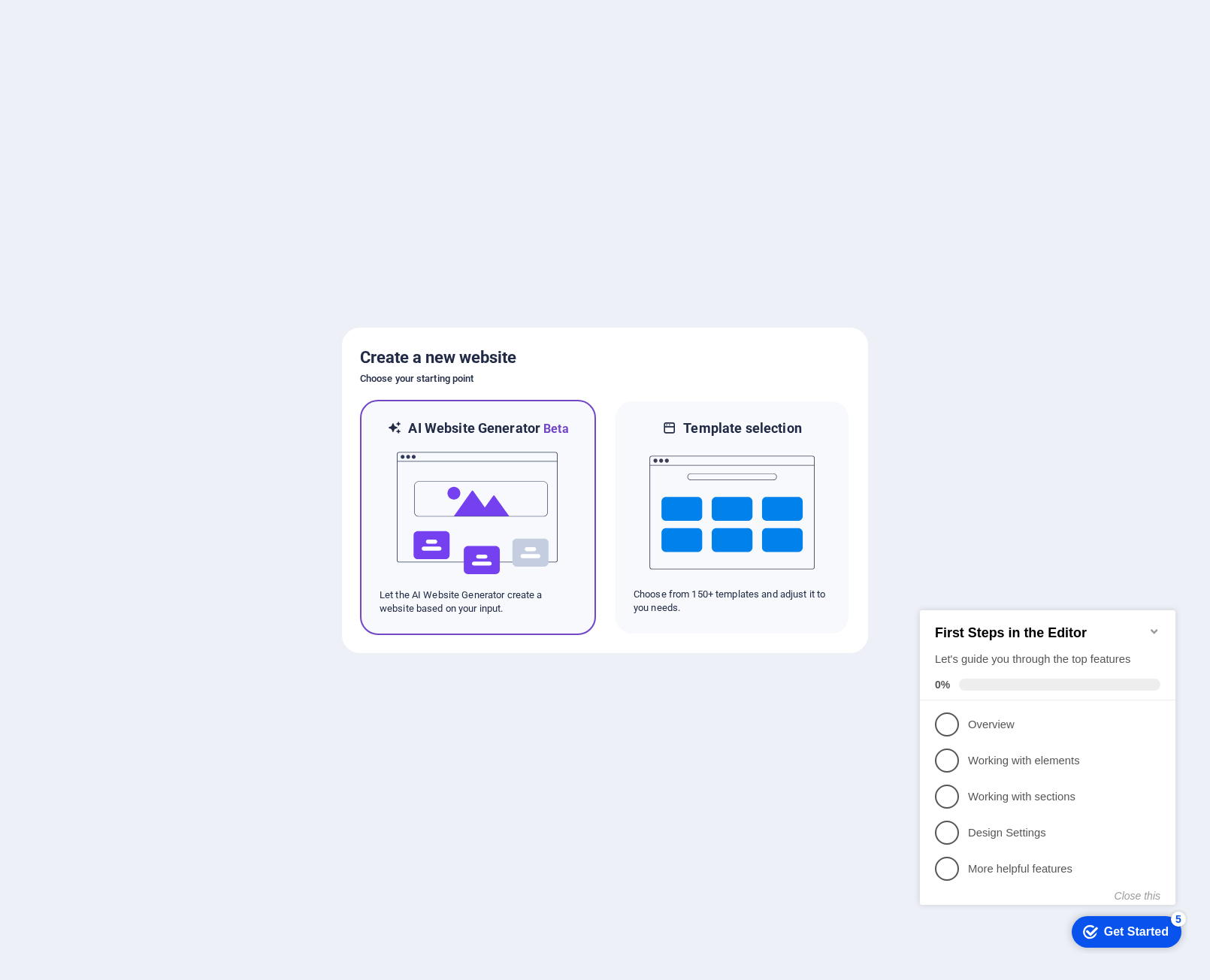
click at [547, 472] on img at bounding box center [478, 513] width 165 height 150
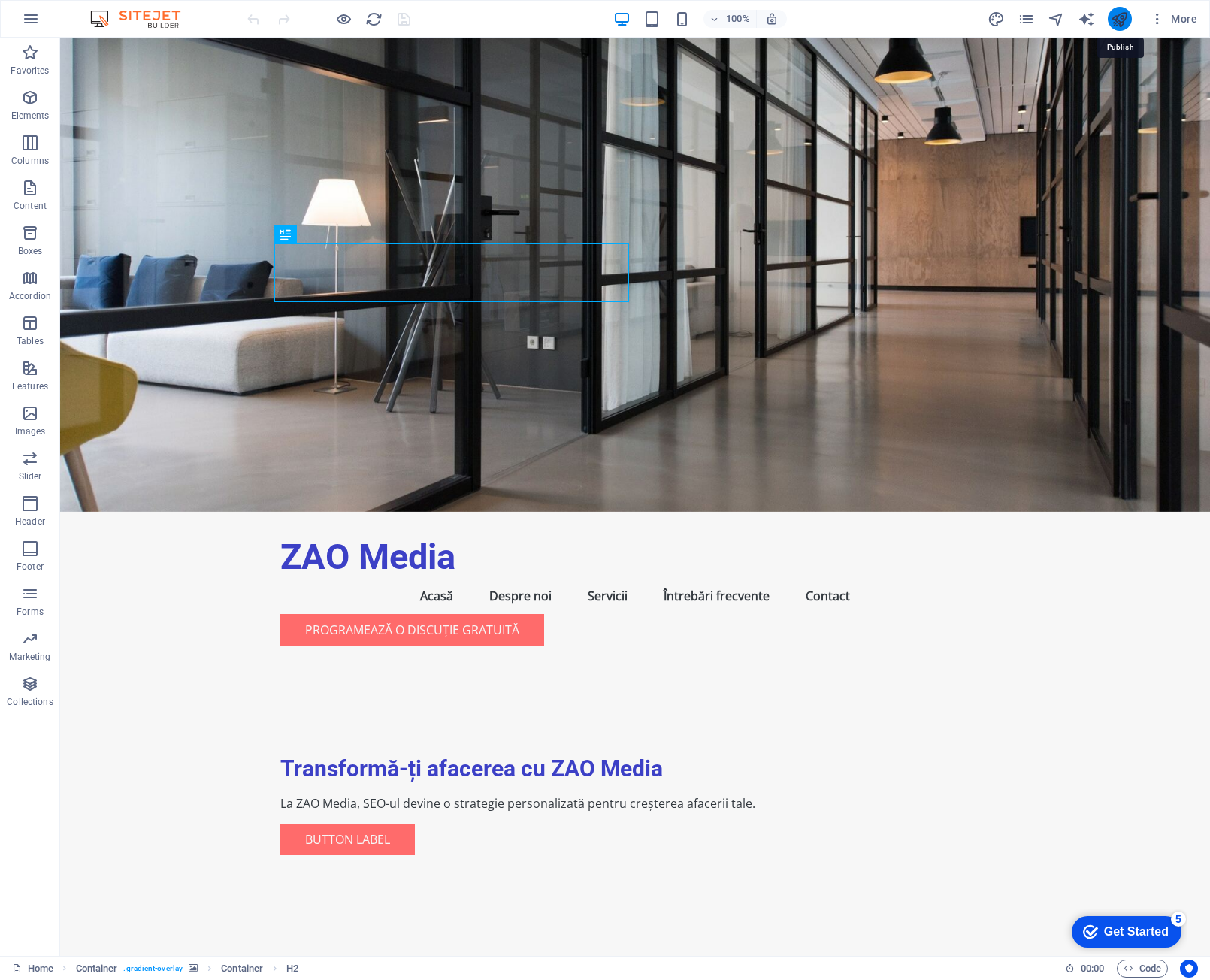
click at [1119, 20] on icon "publish" at bounding box center [1119, 19] width 17 height 17
click at [1112, 18] on icon "publish" at bounding box center [1119, 19] width 17 height 17
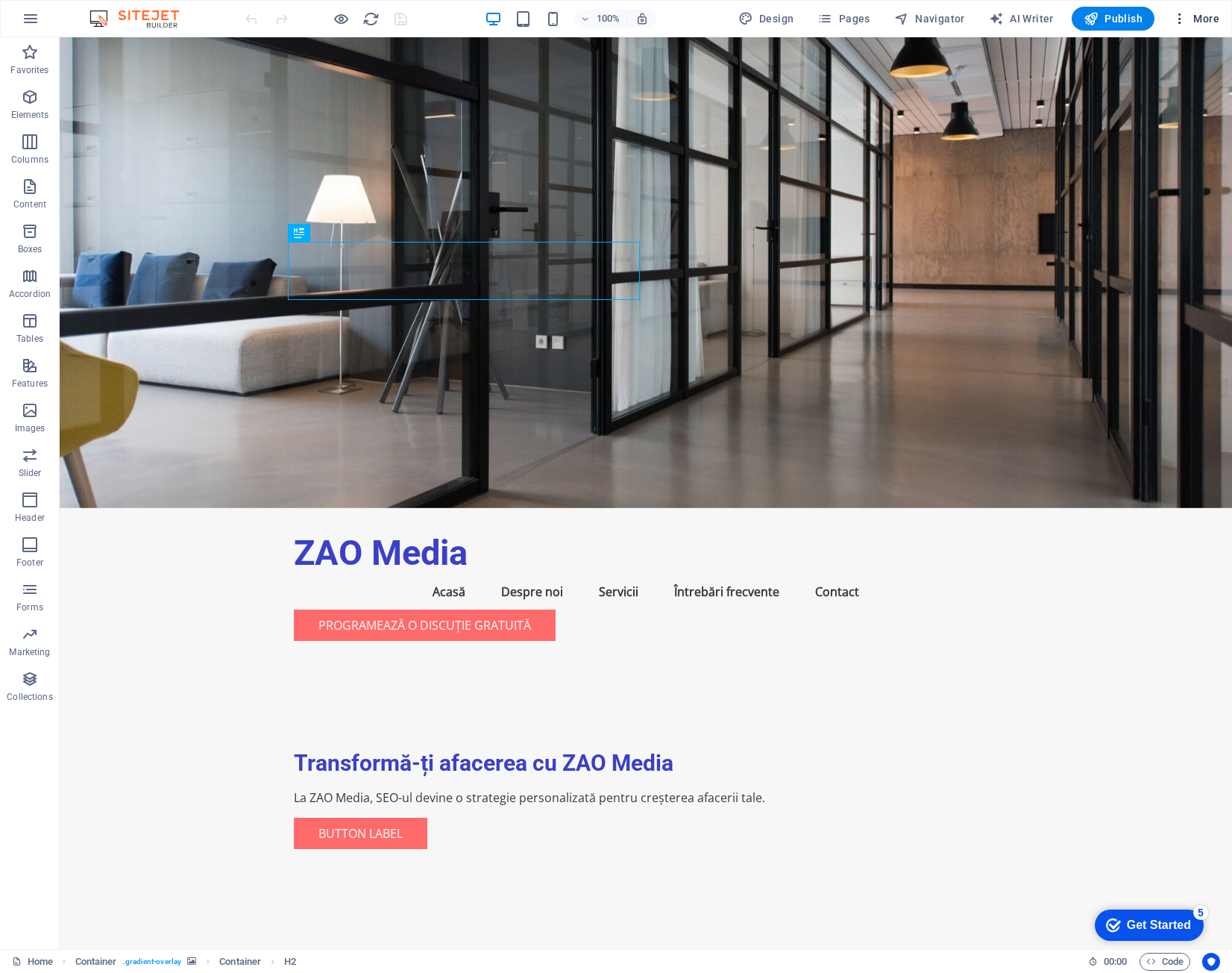
click at [1179, 22] on icon "button" at bounding box center [1179, 19] width 15 height 15
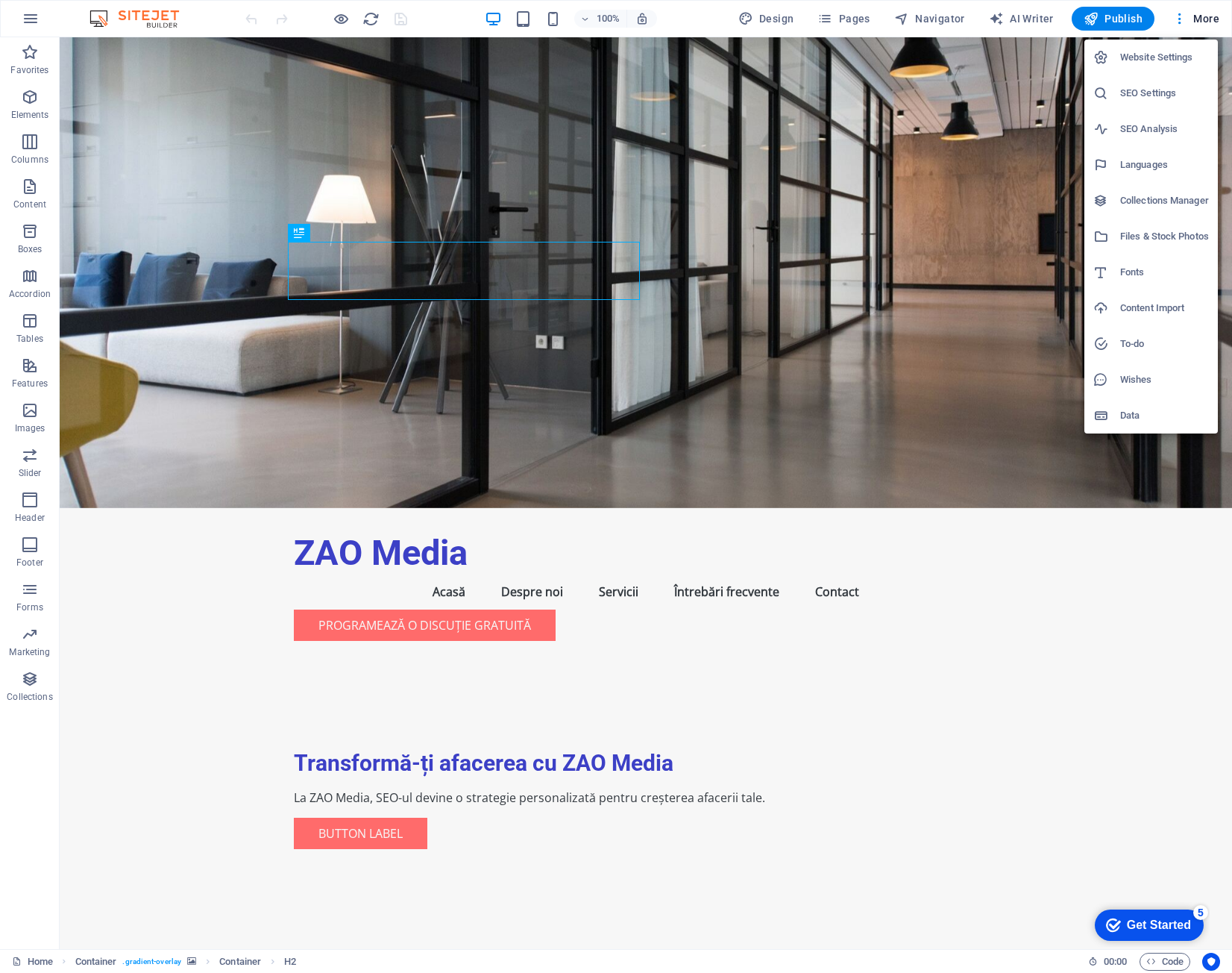
click at [1171, 54] on h6 "Website Settings" at bounding box center [1164, 57] width 89 height 18
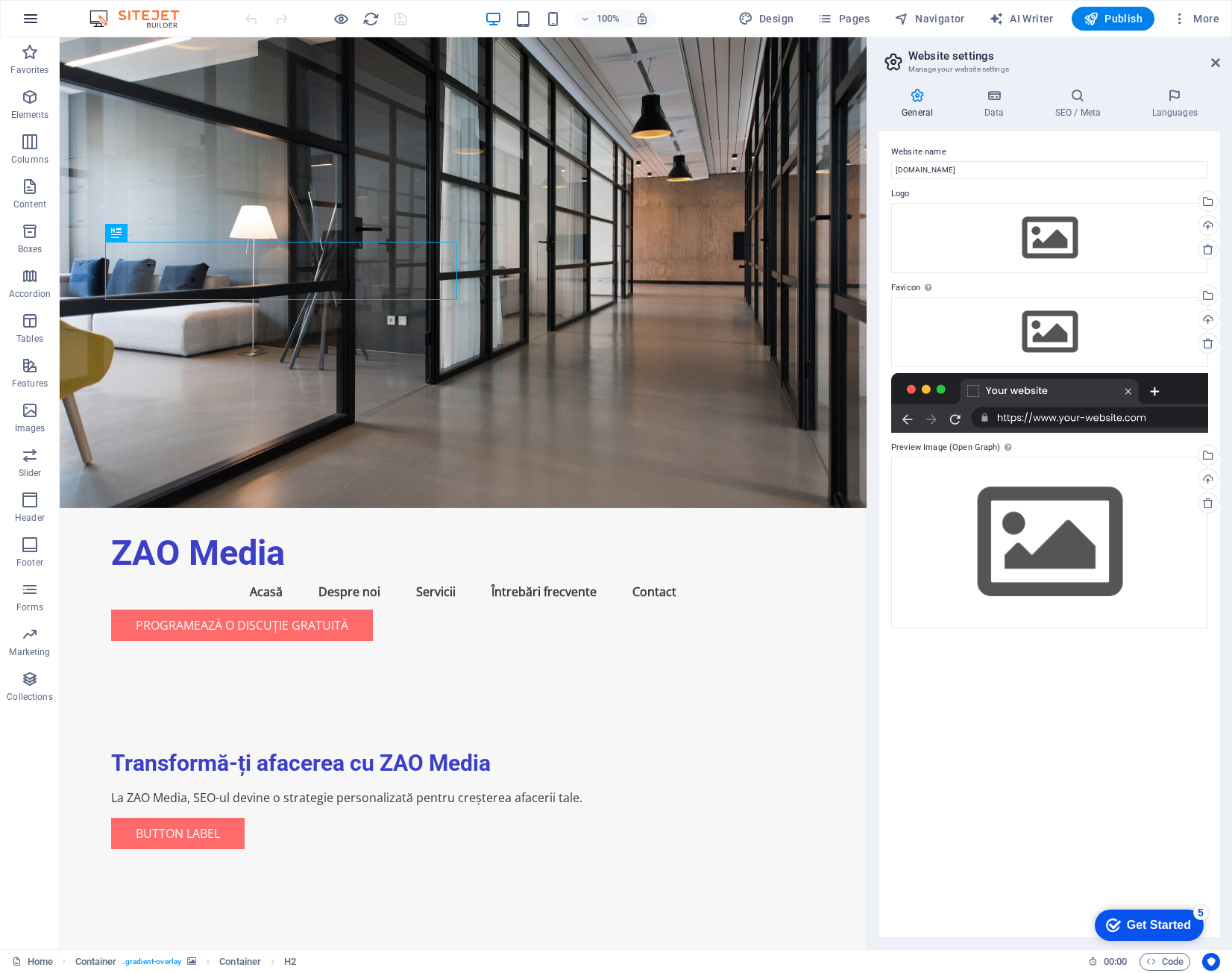
click at [34, 14] on icon "button" at bounding box center [31, 18] width 18 height 18
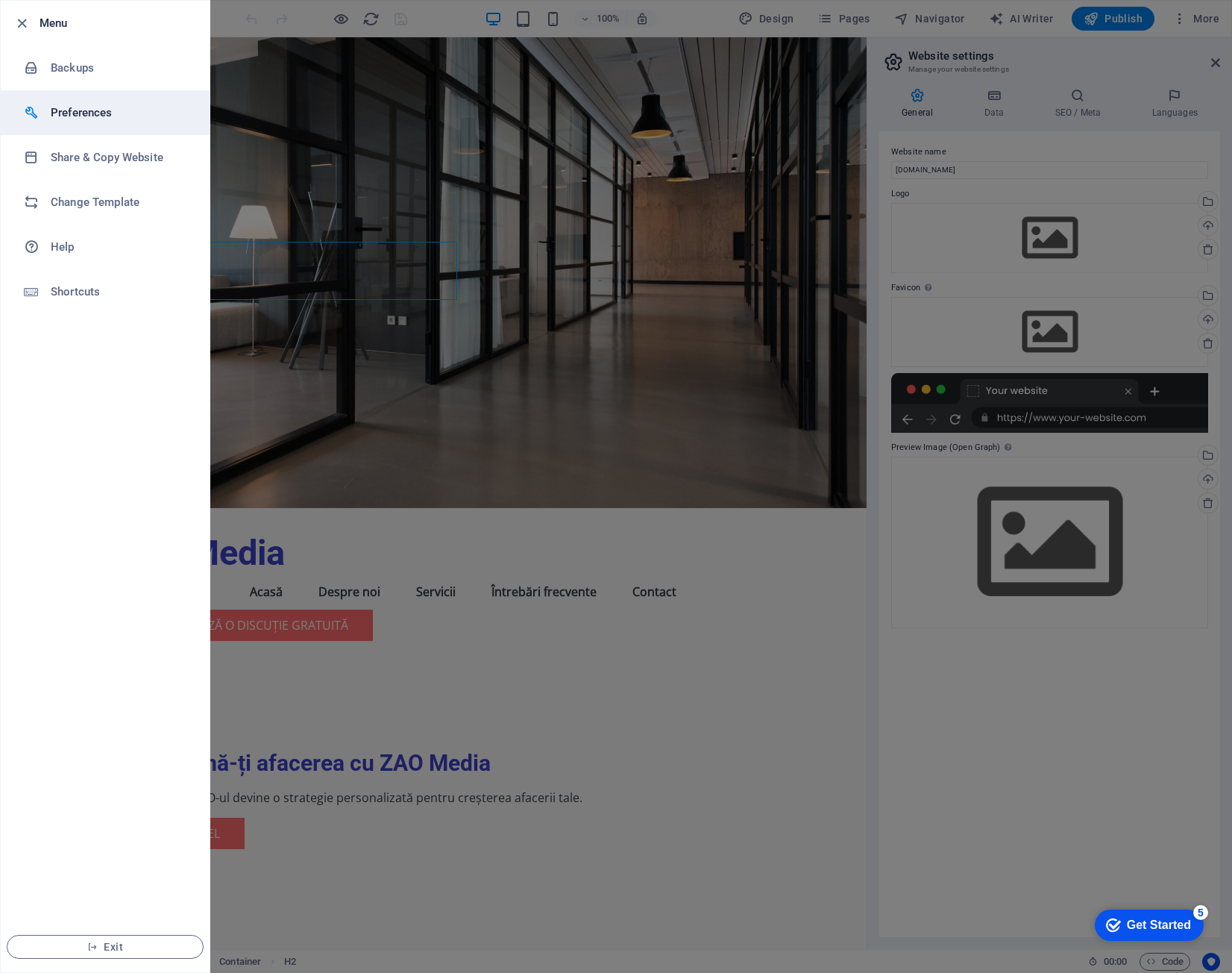
click at [130, 112] on h6 "Preferences" at bounding box center [120, 112] width 138 height 18
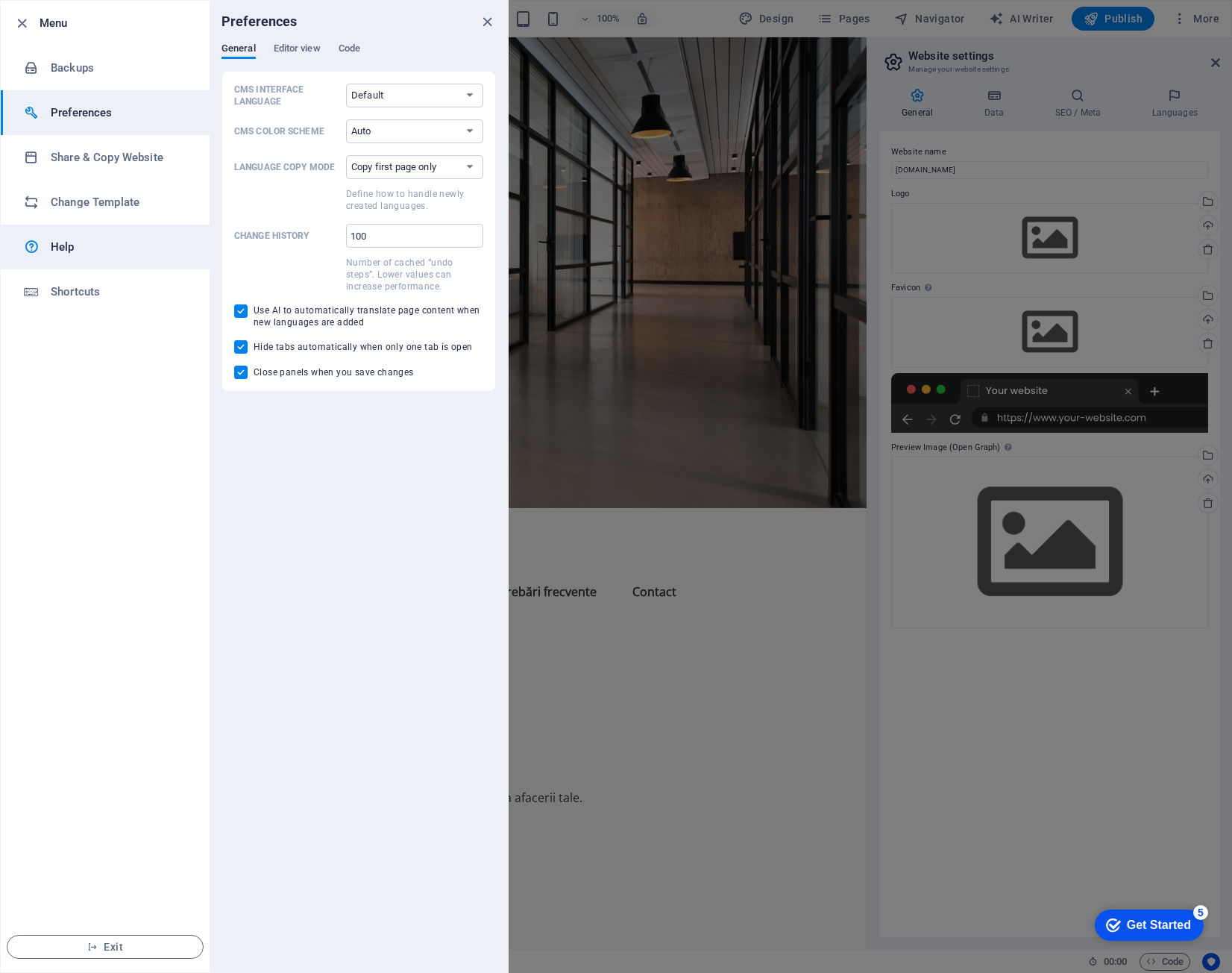
click at [88, 249] on h6 "Help" at bounding box center [120, 247] width 138 height 18
click at [24, 28] on icon "button" at bounding box center [22, 24] width 17 height 17
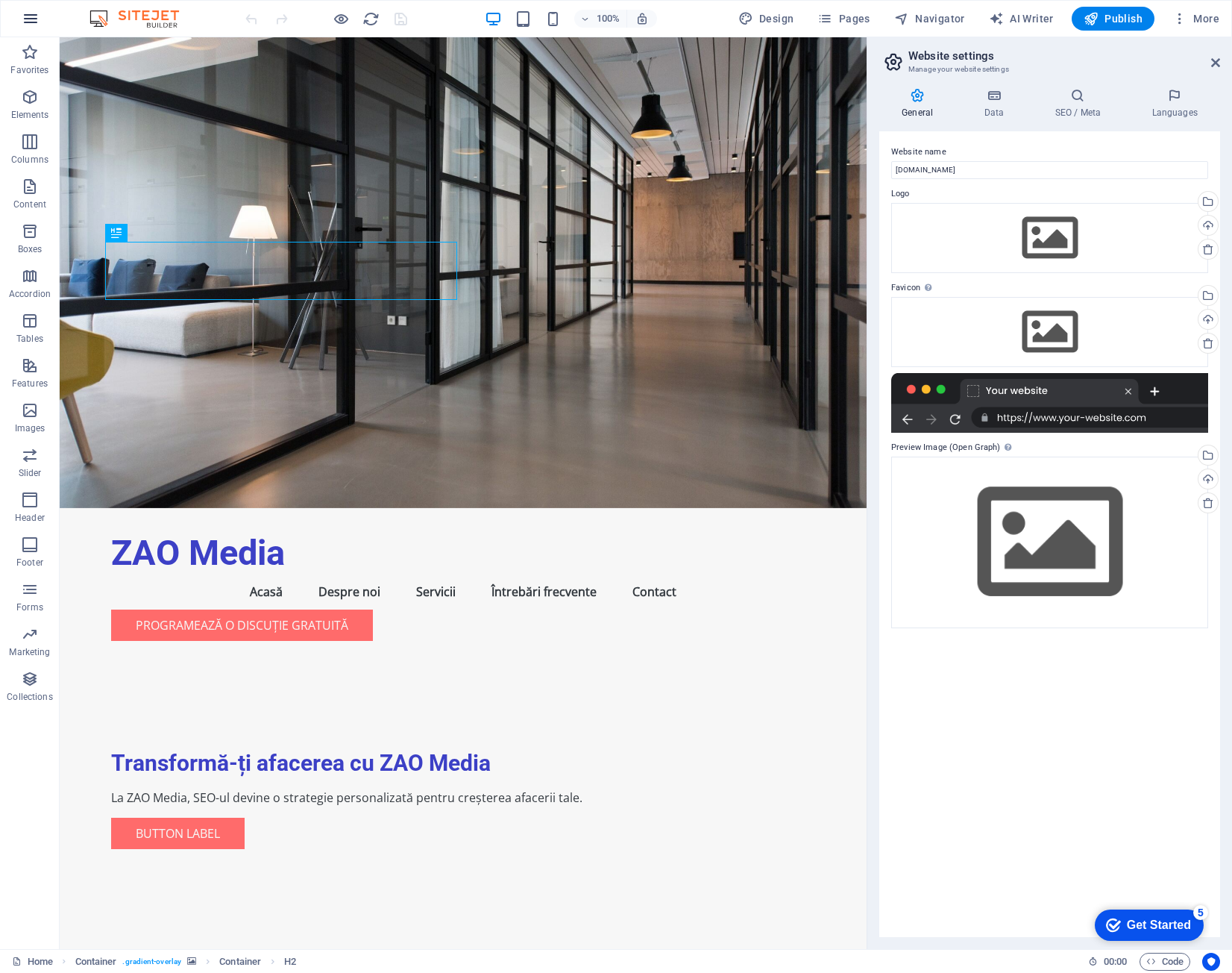
click at [23, 23] on icon "button" at bounding box center [31, 18] width 18 height 18
